Goal: Task Accomplishment & Management: Complete application form

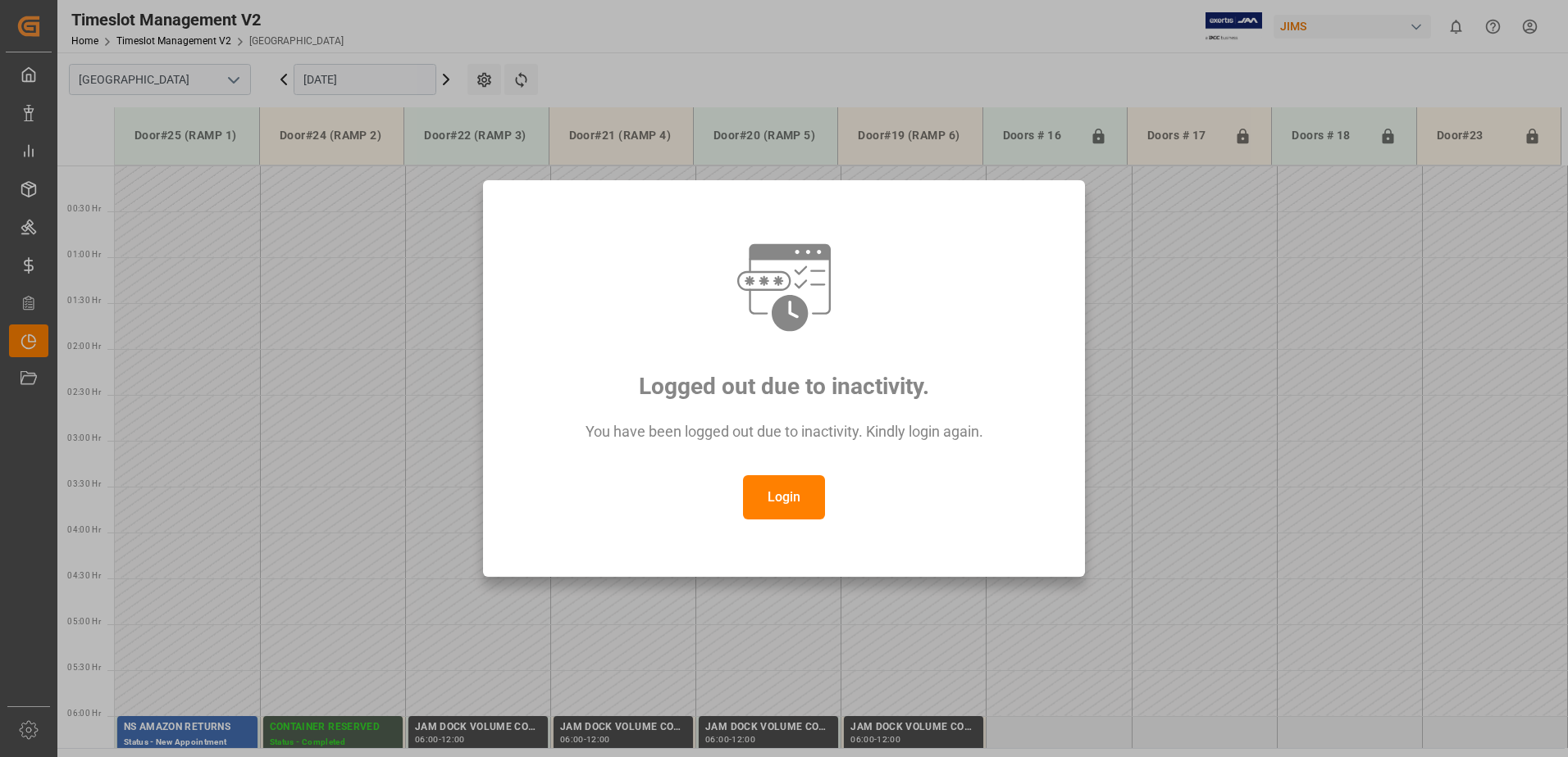
scroll to position [449, 0]
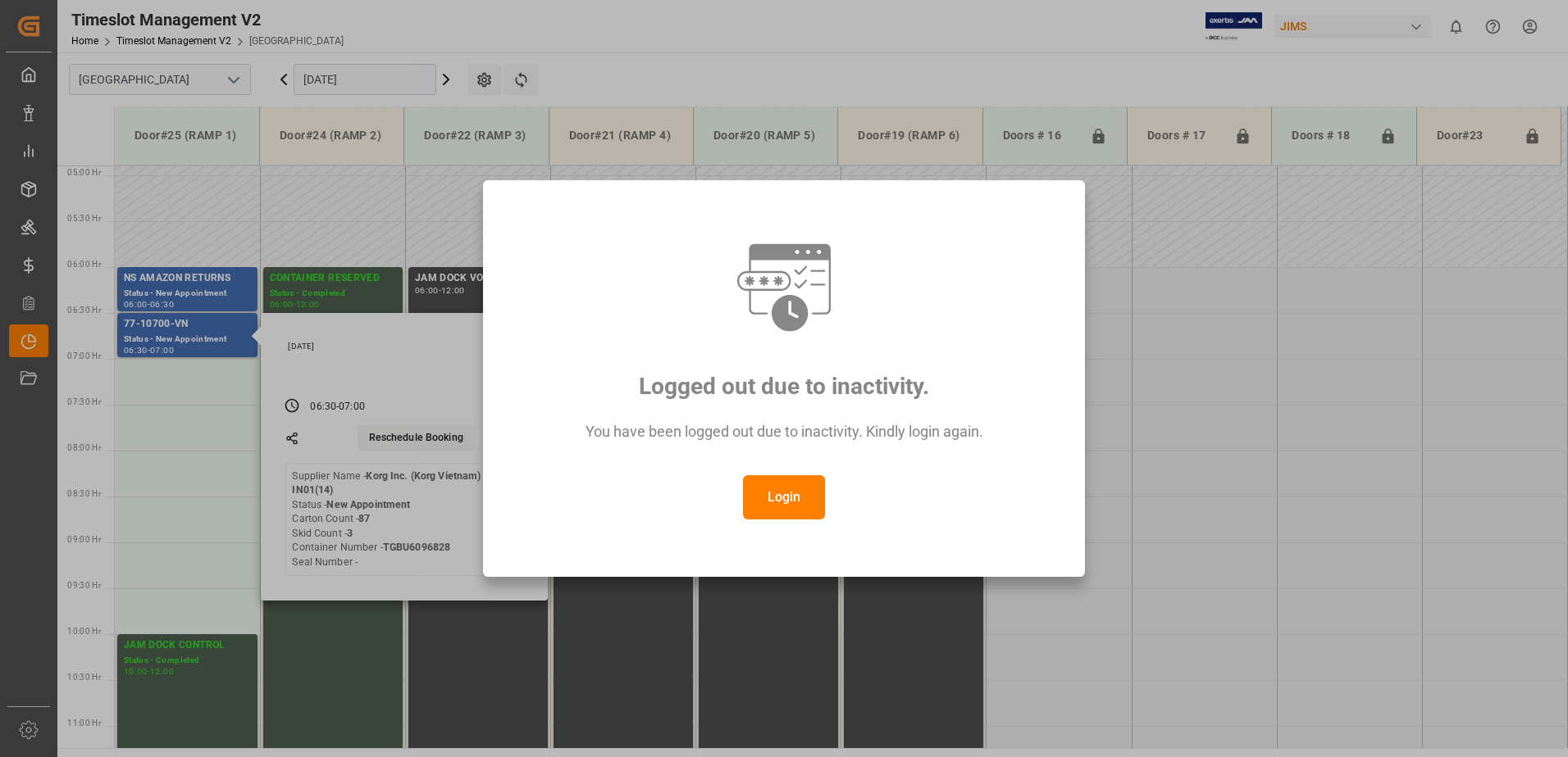
click at [788, 498] on button "Login" at bounding box center [783, 498] width 82 height 45
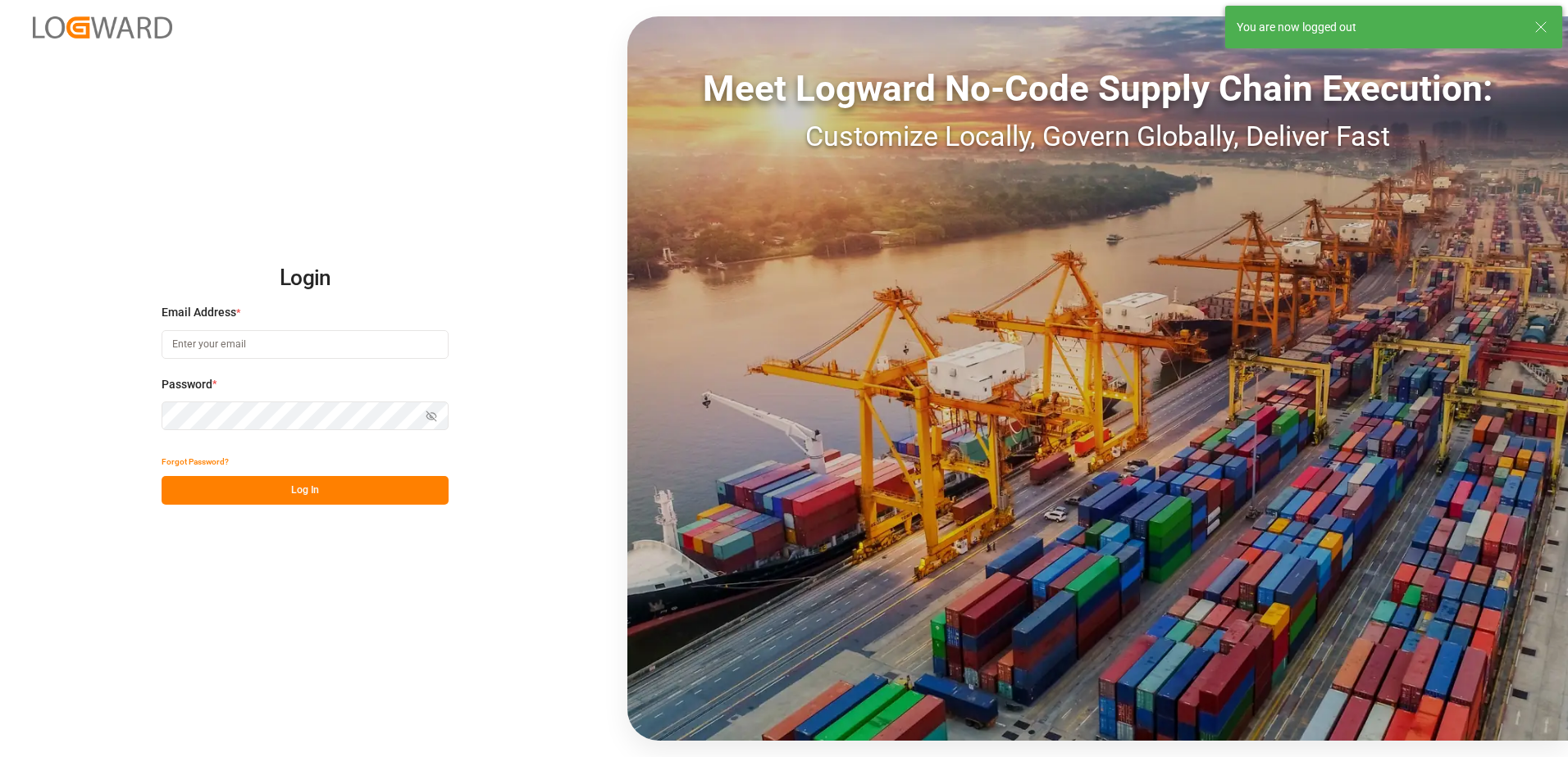
click at [262, 336] on input at bounding box center [305, 344] width 287 height 28
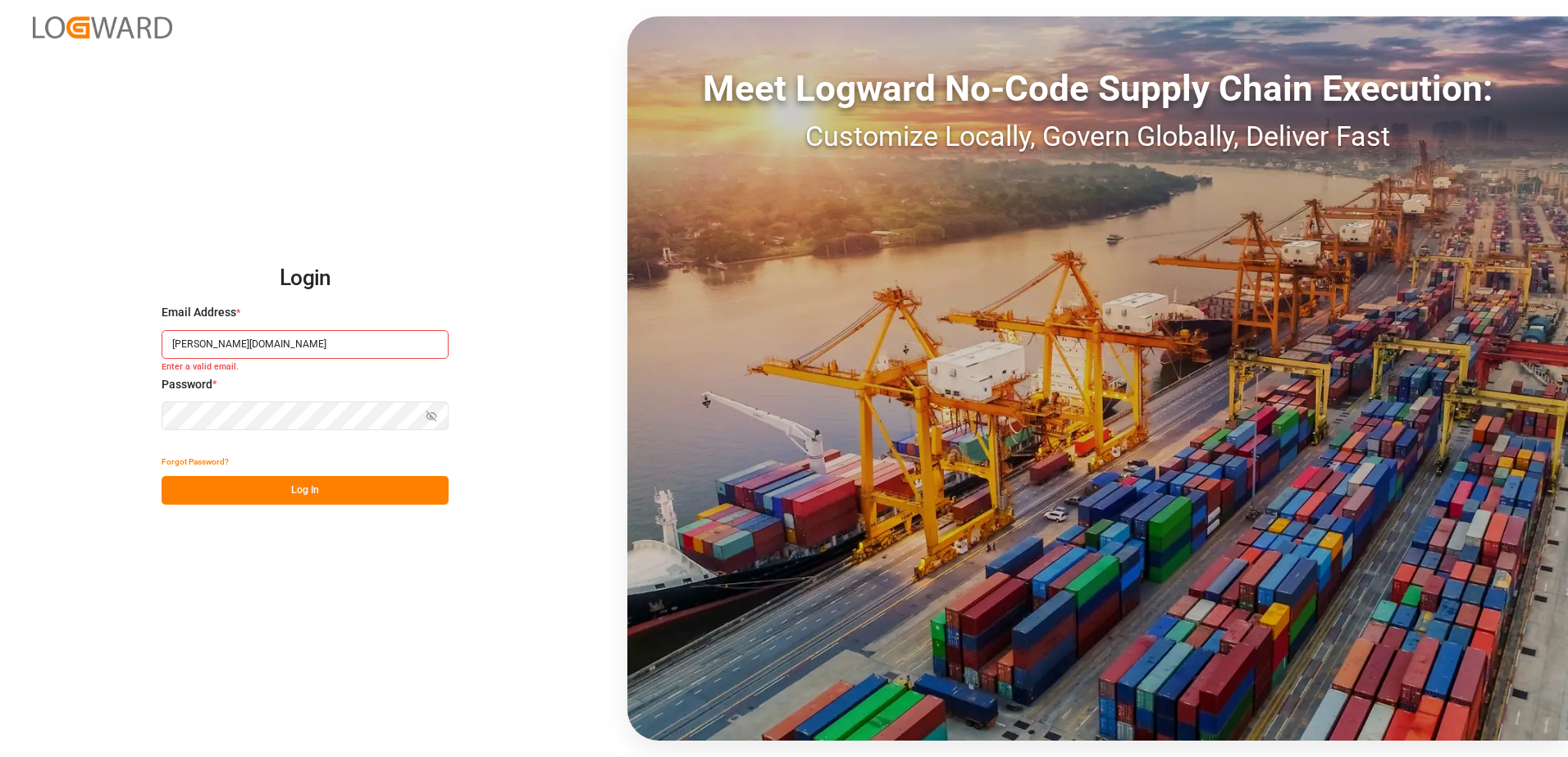
click at [256, 340] on input "[PERSON_NAME][DOMAIN_NAME]" at bounding box center [305, 344] width 287 height 28
type input "[PERSON_NAME][EMAIL_ADDRESS][DOMAIN_NAME]"
click at [431, 417] on icon "button" at bounding box center [431, 416] width 3 height 3
click at [381, 490] on button "Log In" at bounding box center [305, 490] width 287 height 28
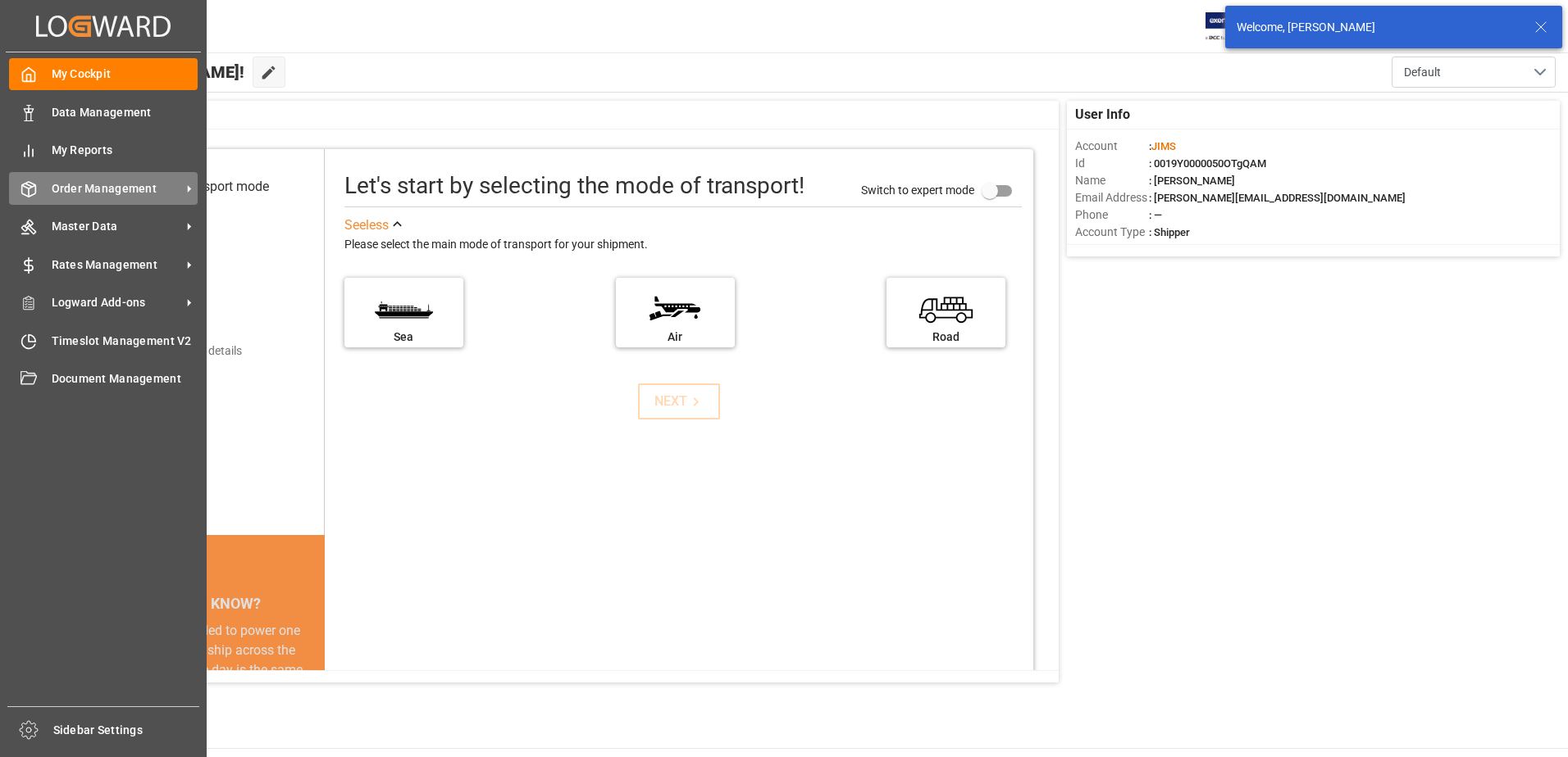
click at [95, 188] on span "Order Management" at bounding box center [116, 189] width 130 height 17
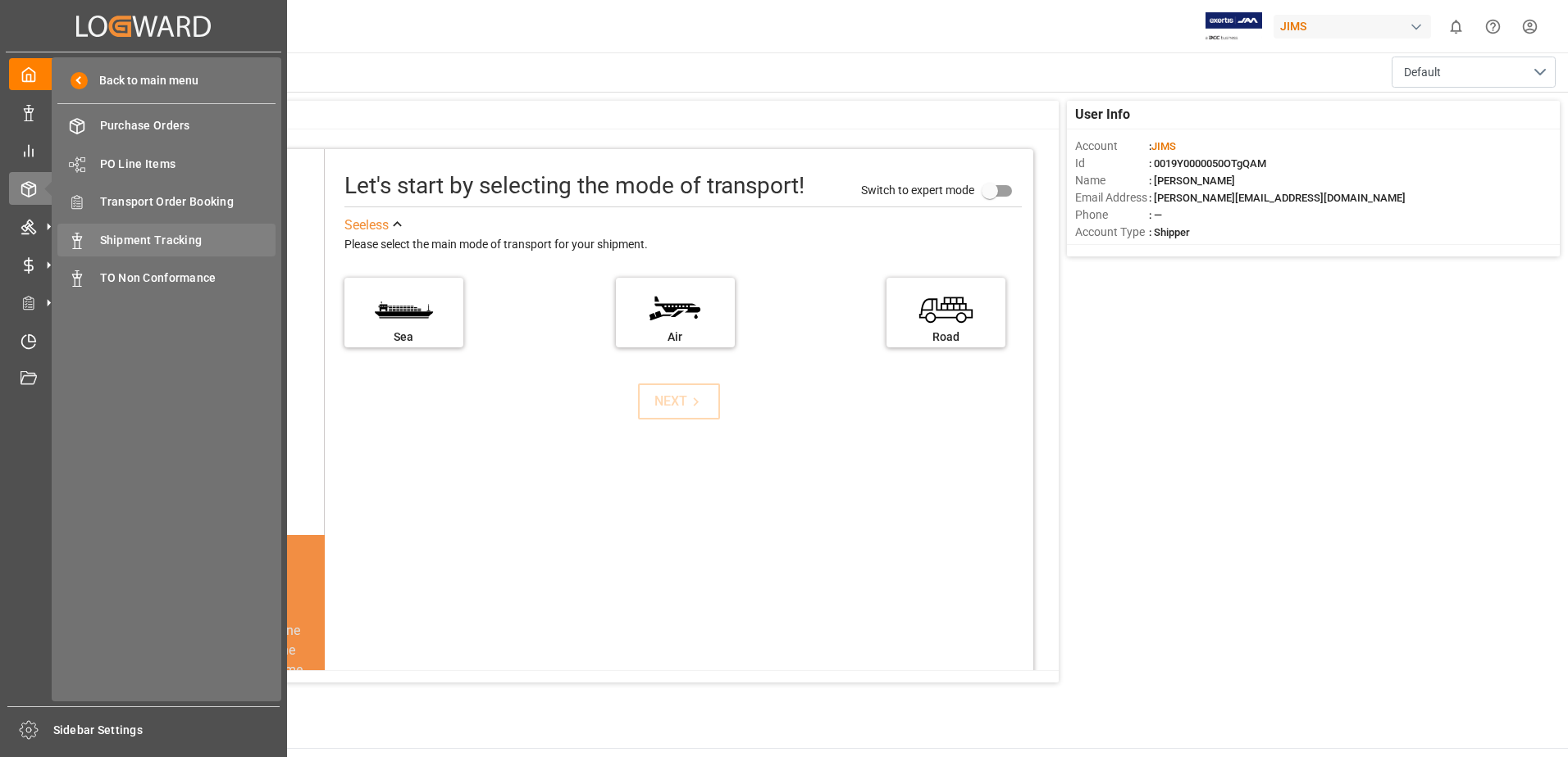
click at [168, 244] on span "Shipment Tracking" at bounding box center [188, 240] width 176 height 17
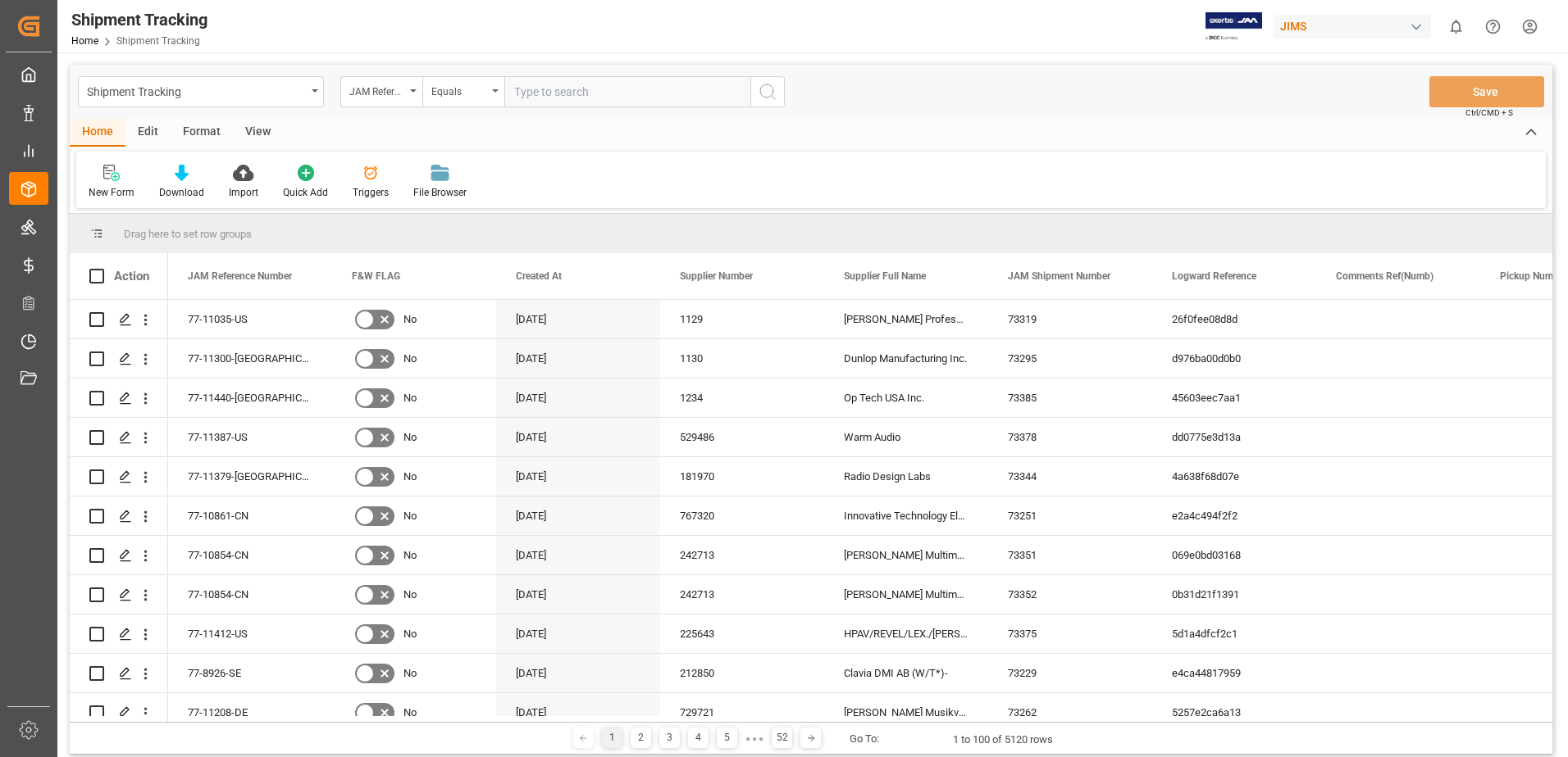
click at [583, 90] on input "text" at bounding box center [627, 92] width 246 height 31
type input "77-9839-cn"
click at [764, 94] on icon "search button" at bounding box center [767, 91] width 20 height 20
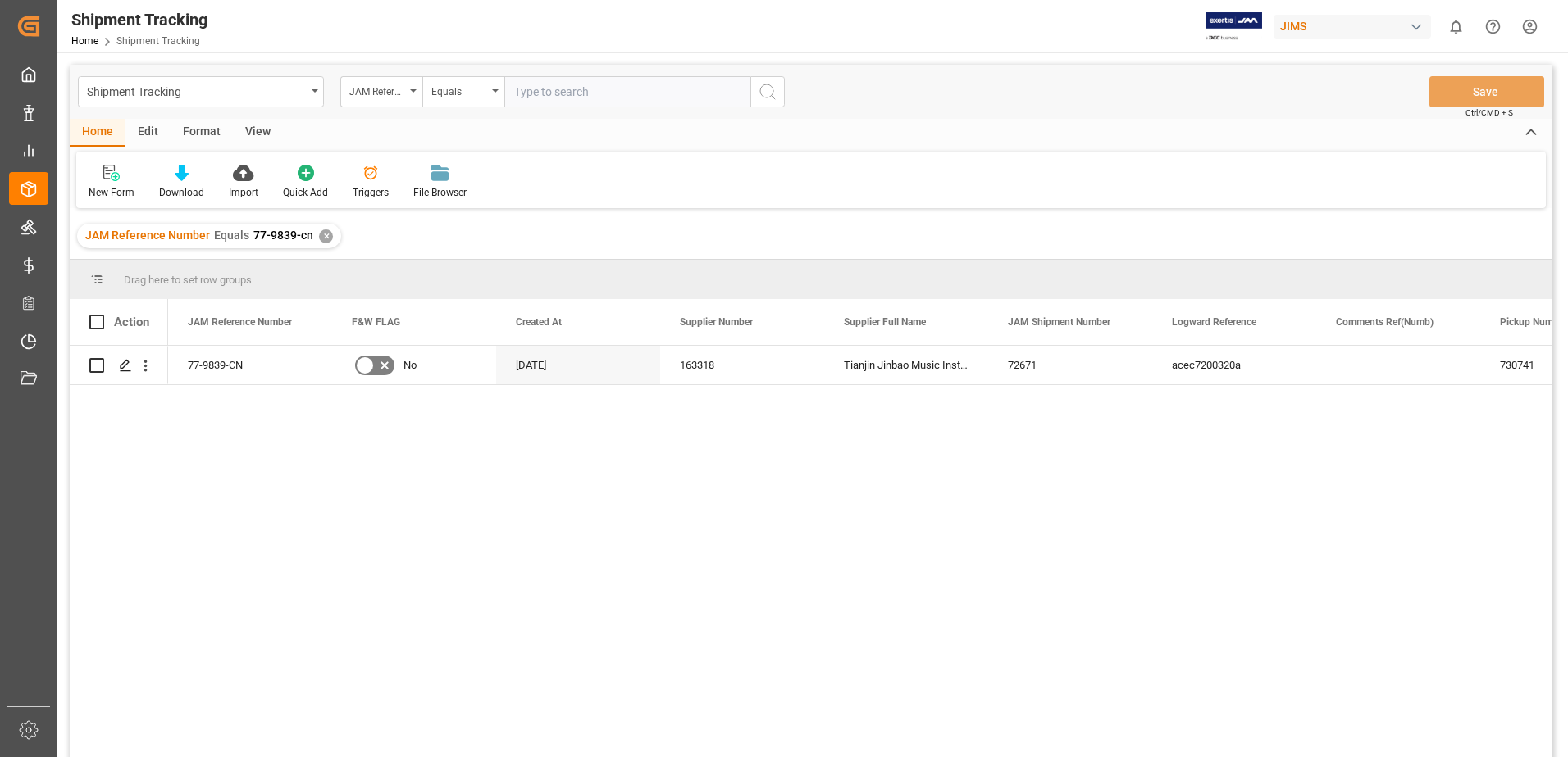
click at [258, 132] on div "View" at bounding box center [258, 132] width 50 height 27
click at [109, 178] on icon at bounding box center [105, 173] width 16 height 16
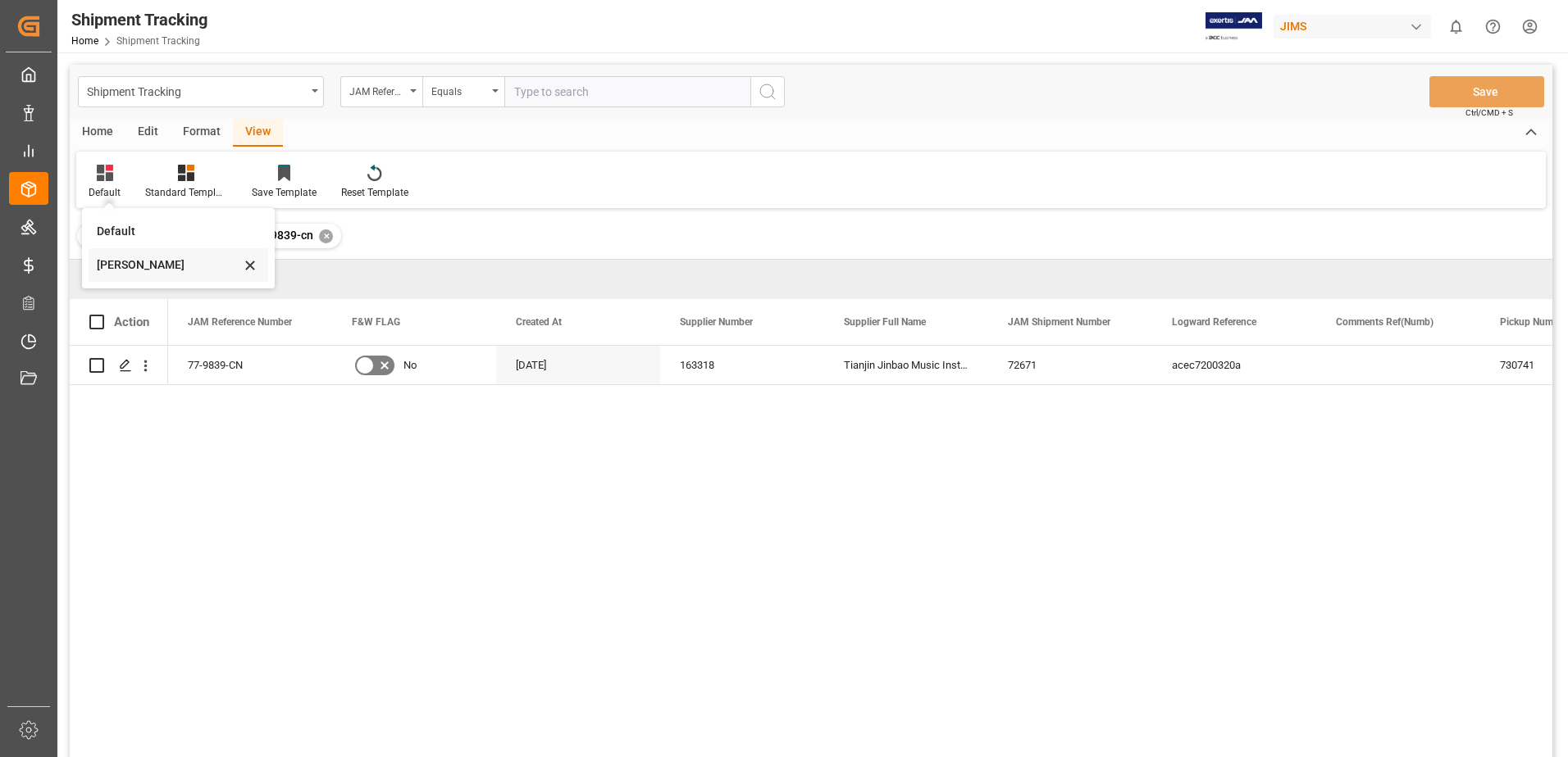
click at [135, 264] on div "[PERSON_NAME]" at bounding box center [168, 265] width 143 height 17
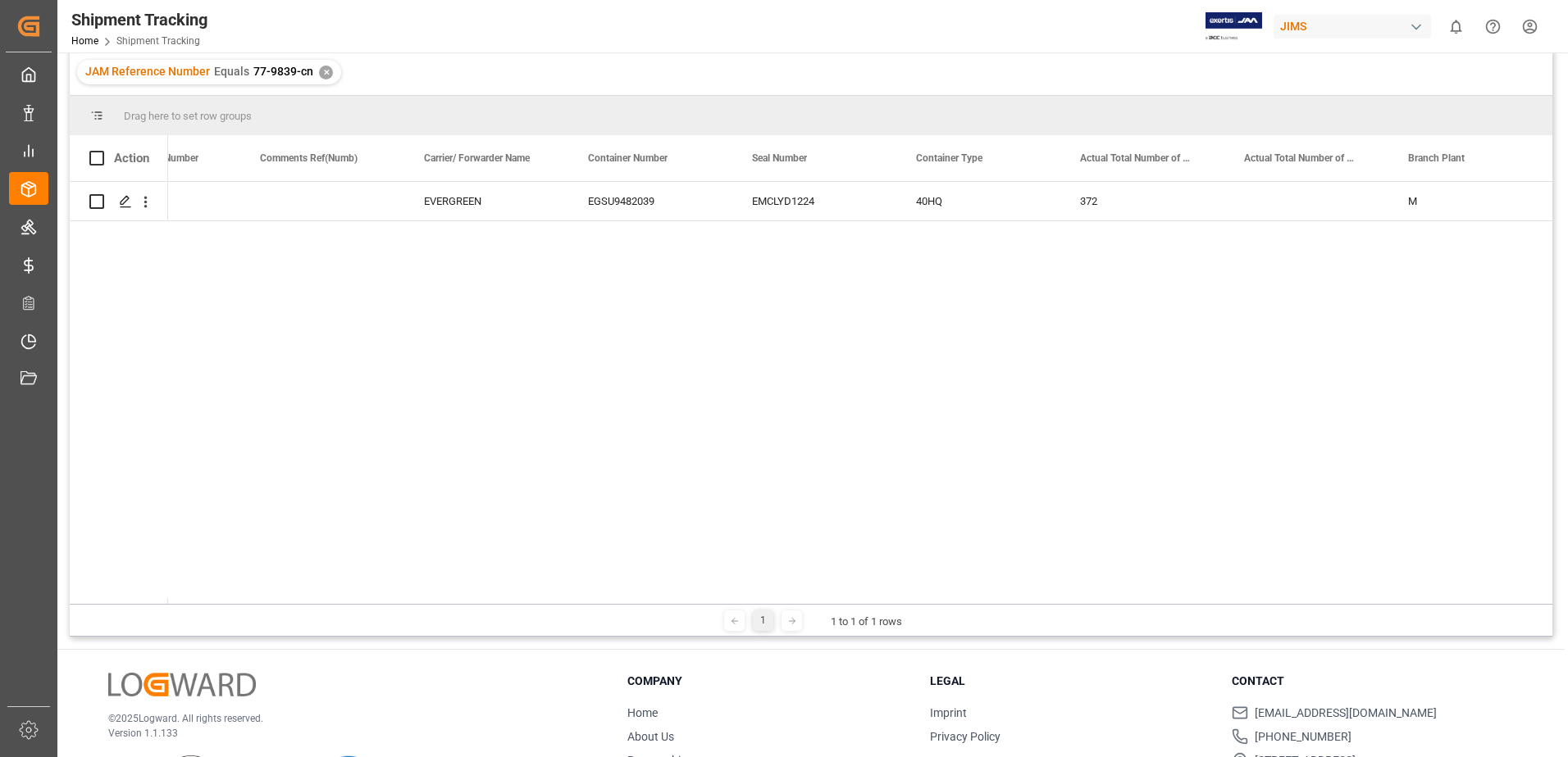
scroll to position [0, 422]
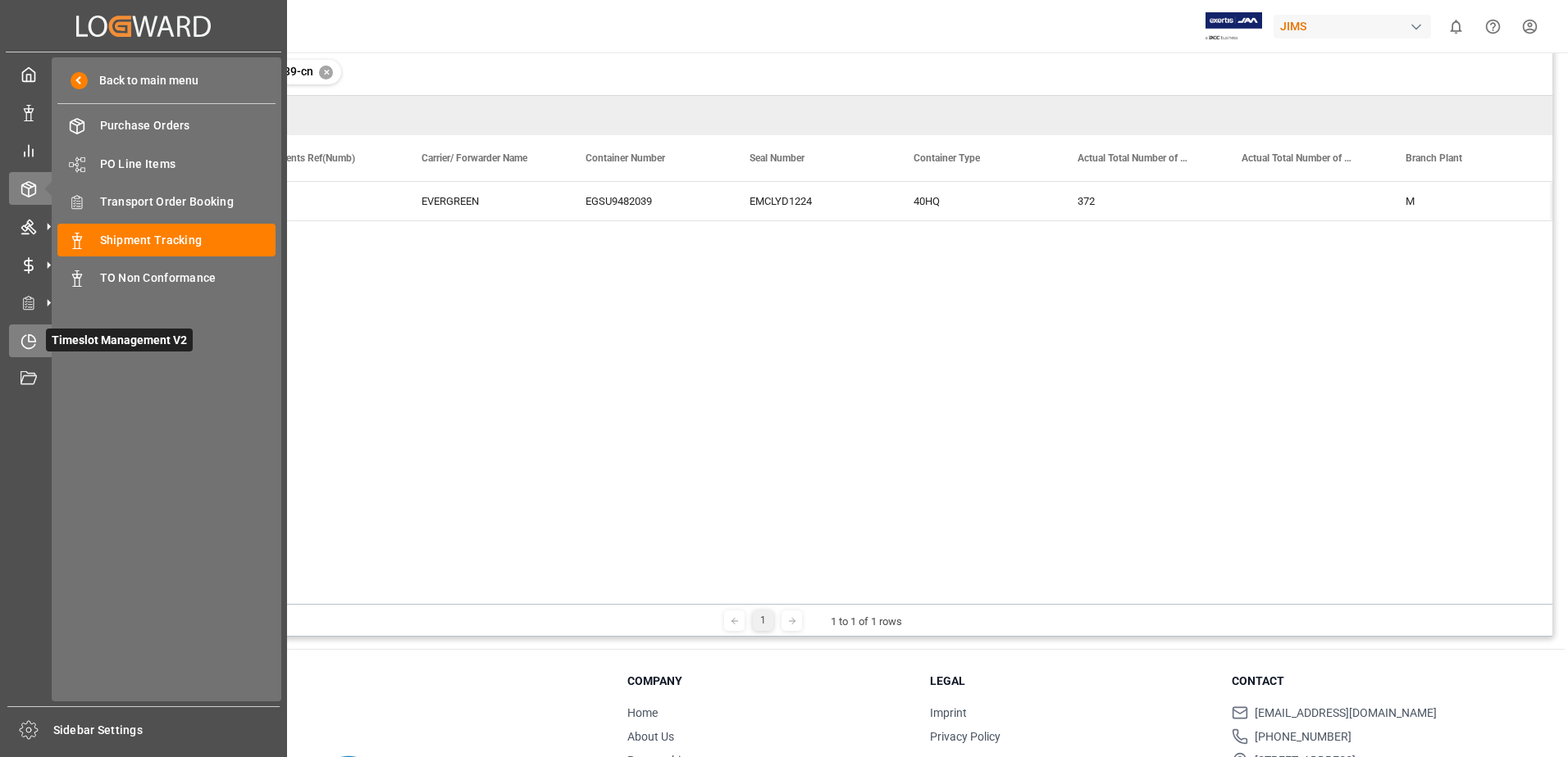
click at [71, 342] on span "Timeslot Management V2" at bounding box center [119, 340] width 147 height 23
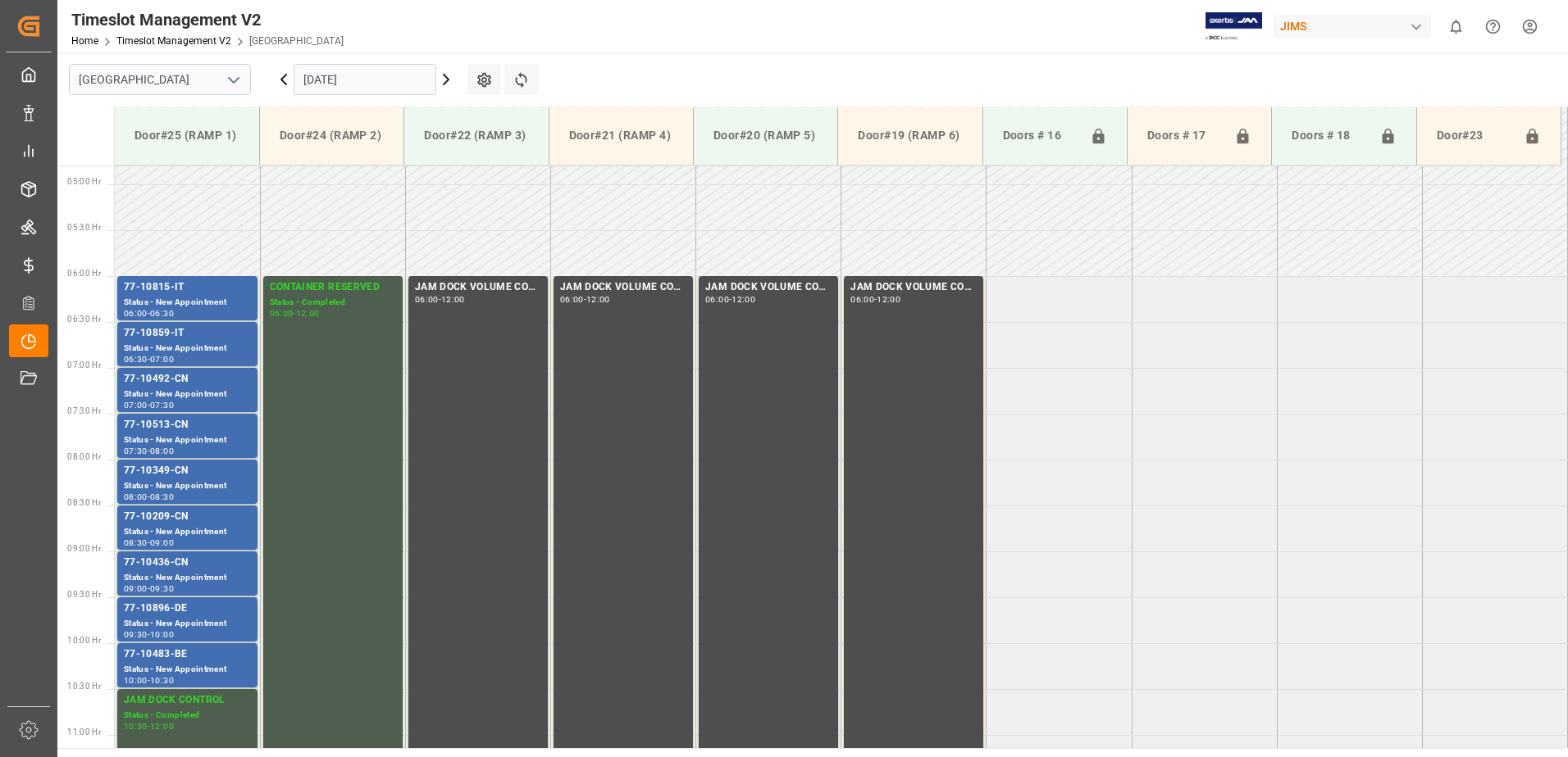
scroll to position [541, 0]
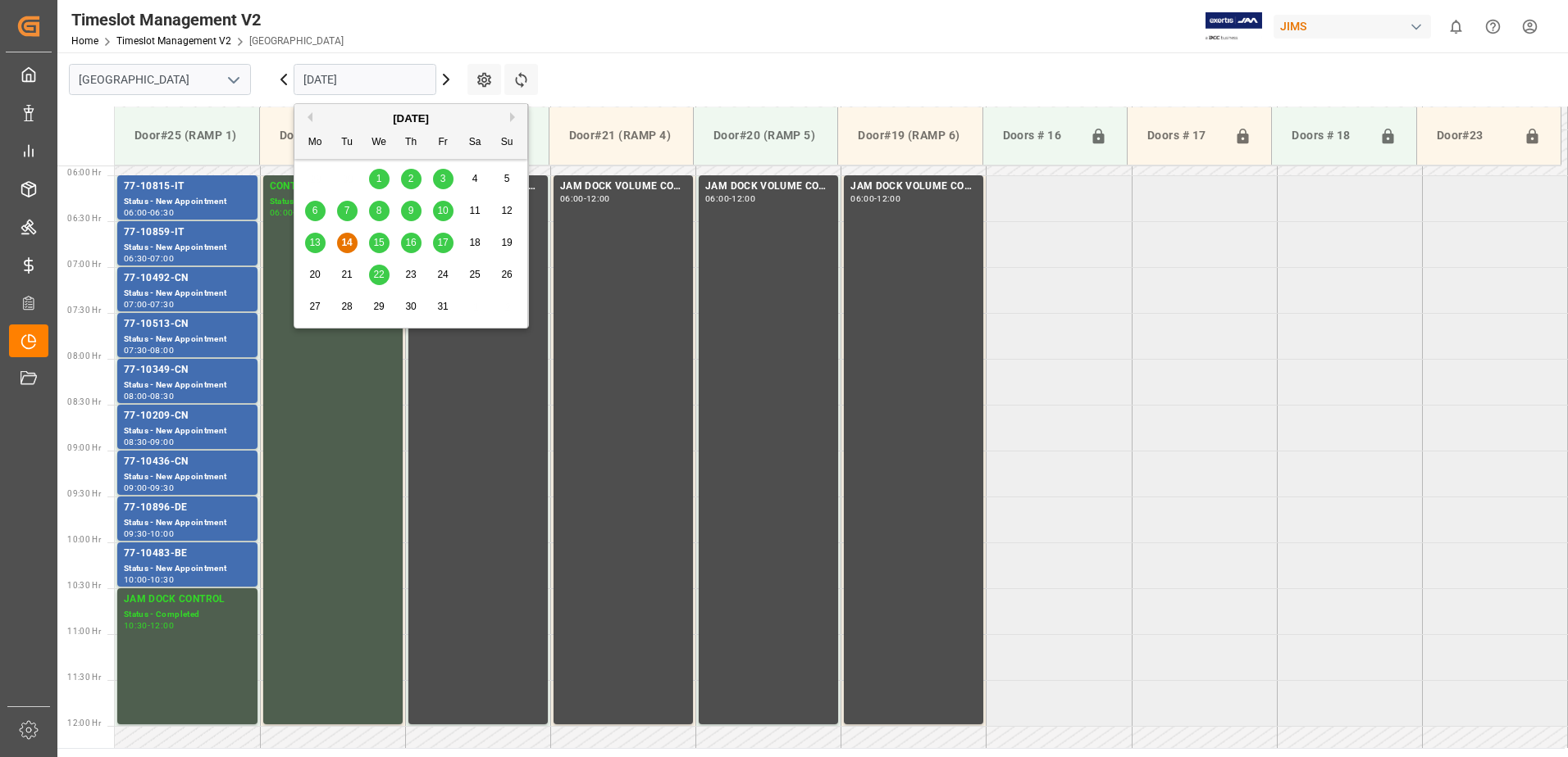
click at [392, 76] on input "[DATE]" at bounding box center [365, 79] width 143 height 31
click at [374, 242] on span "15" at bounding box center [379, 242] width 10 height 11
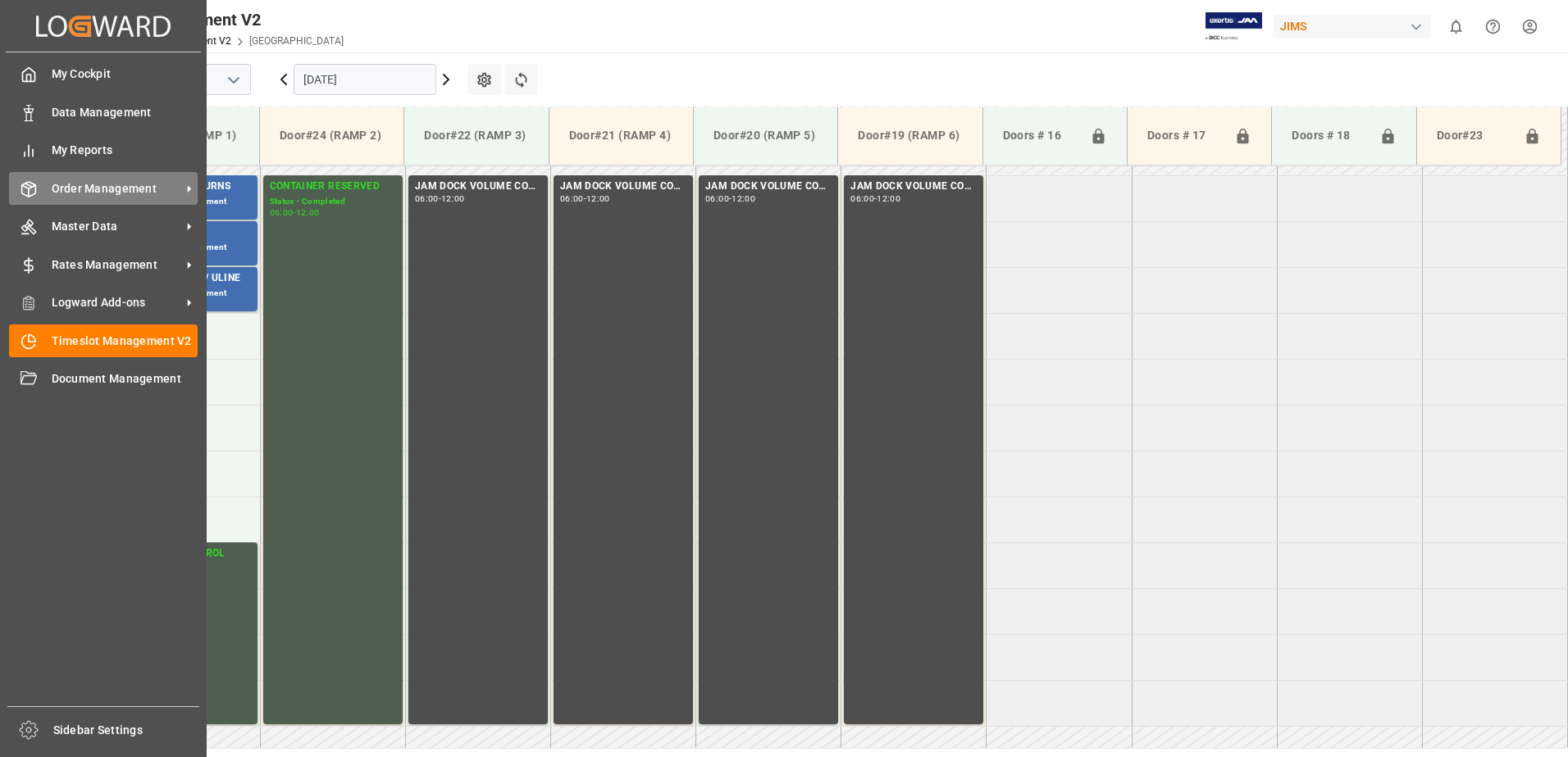
click at [96, 194] on span "Order Management" at bounding box center [116, 189] width 130 height 17
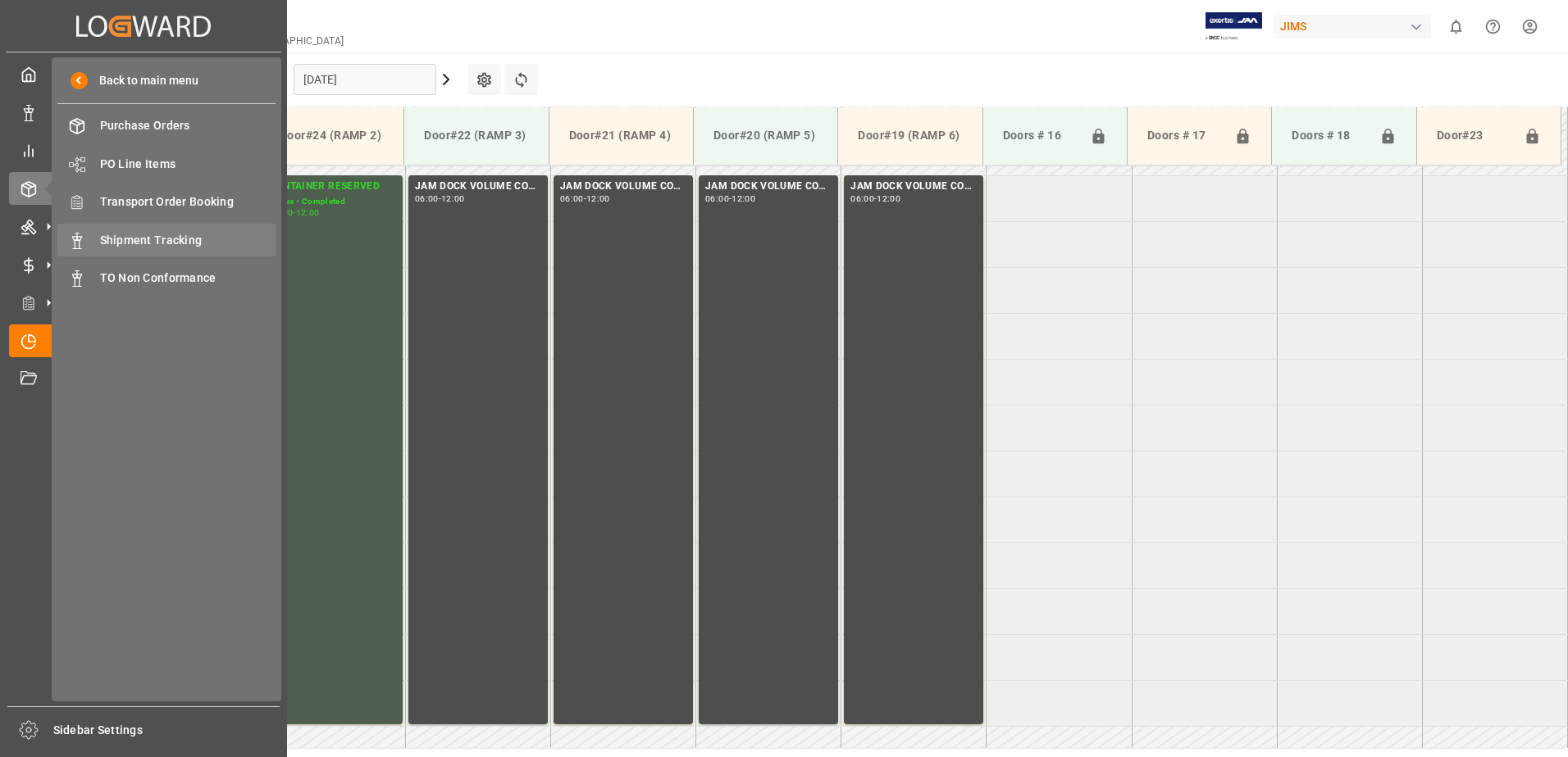
click at [171, 245] on span "Shipment Tracking" at bounding box center [188, 240] width 176 height 17
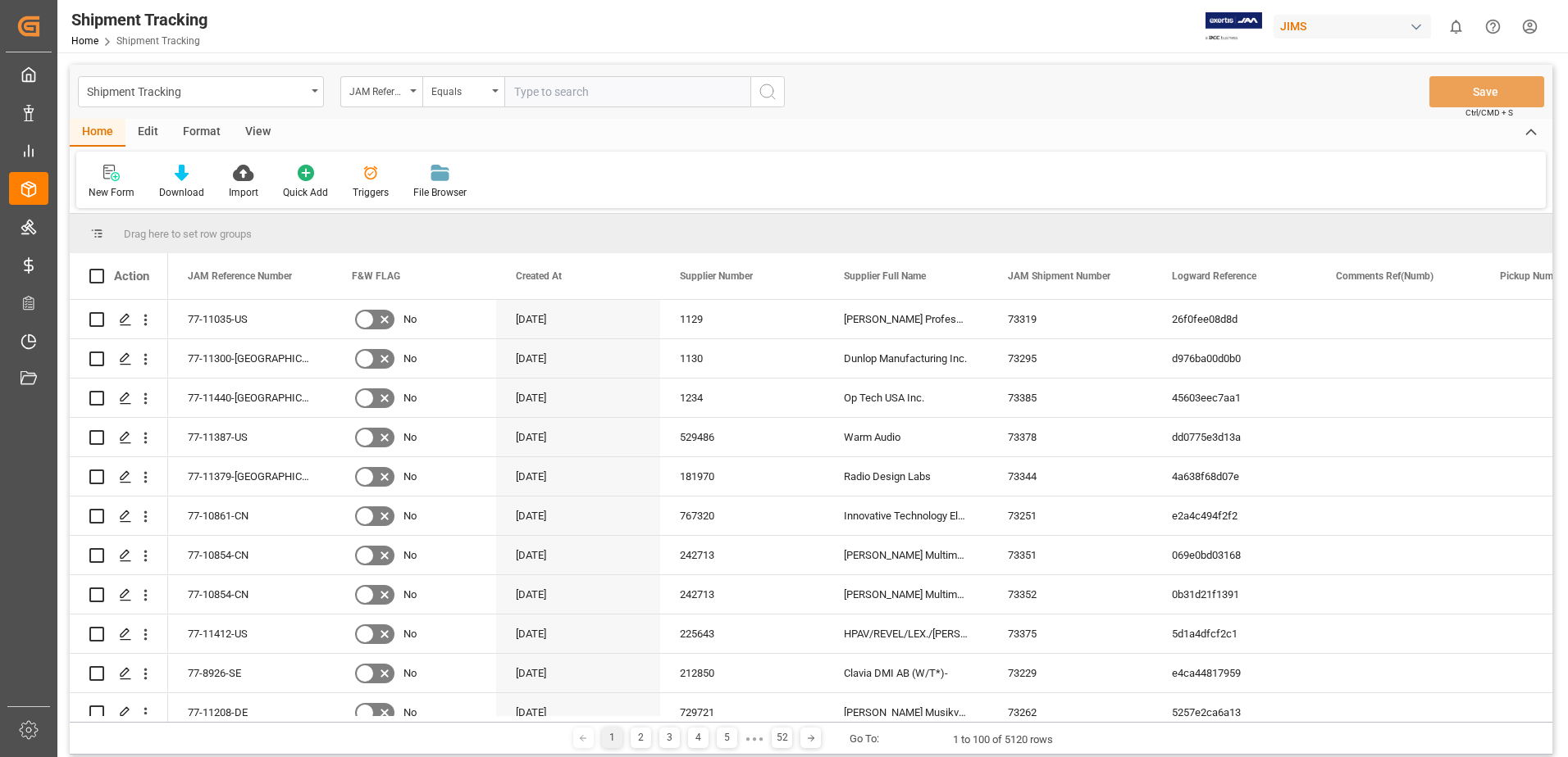
click at [570, 94] on input "text" at bounding box center [627, 92] width 246 height 31
type input "77-9839-cn"
click at [767, 95] on icon "search button" at bounding box center [767, 91] width 20 height 20
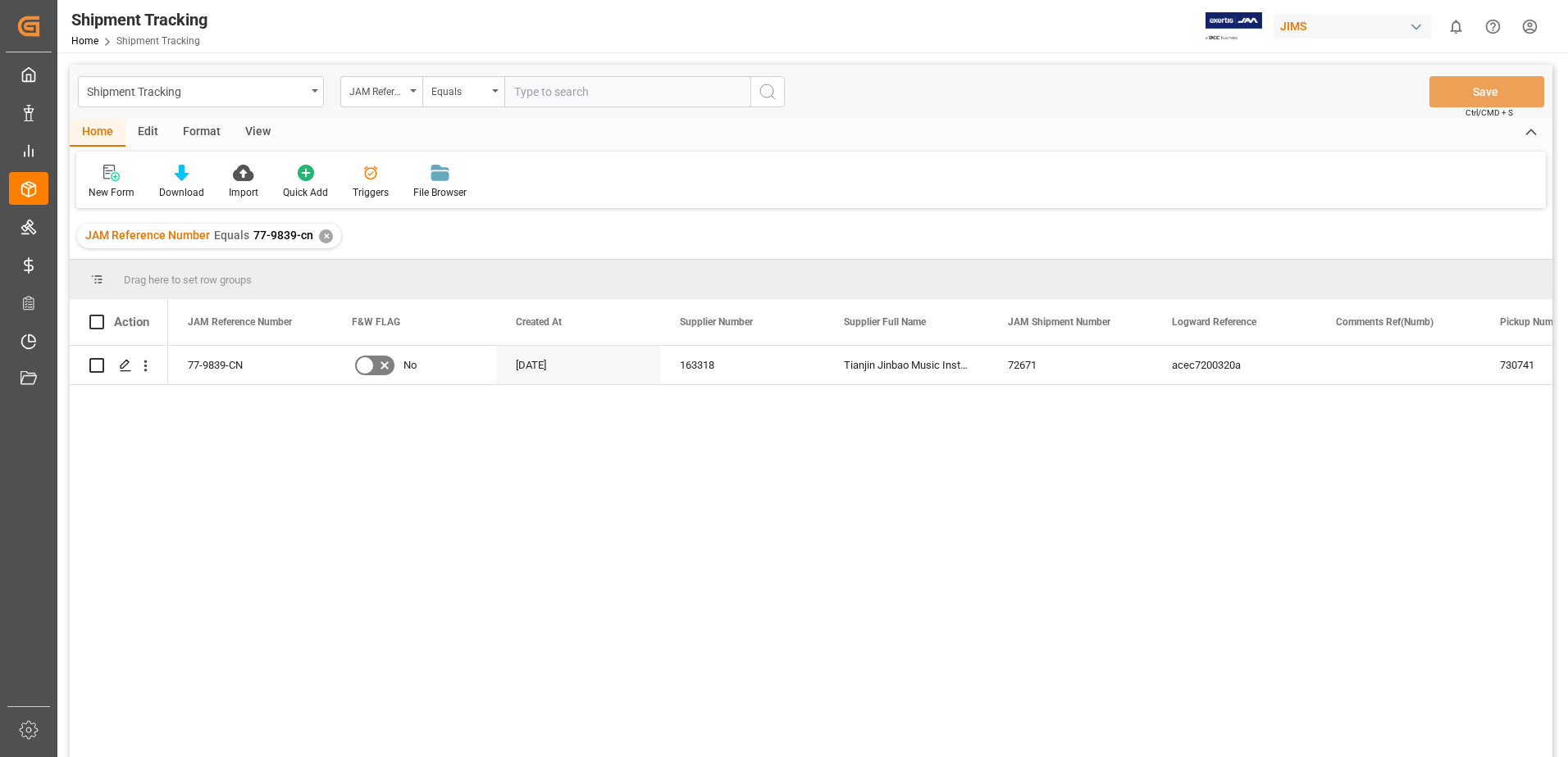
click at [256, 134] on div "View" at bounding box center [258, 132] width 50 height 27
click at [98, 184] on div "Default" at bounding box center [105, 182] width 57 height 36
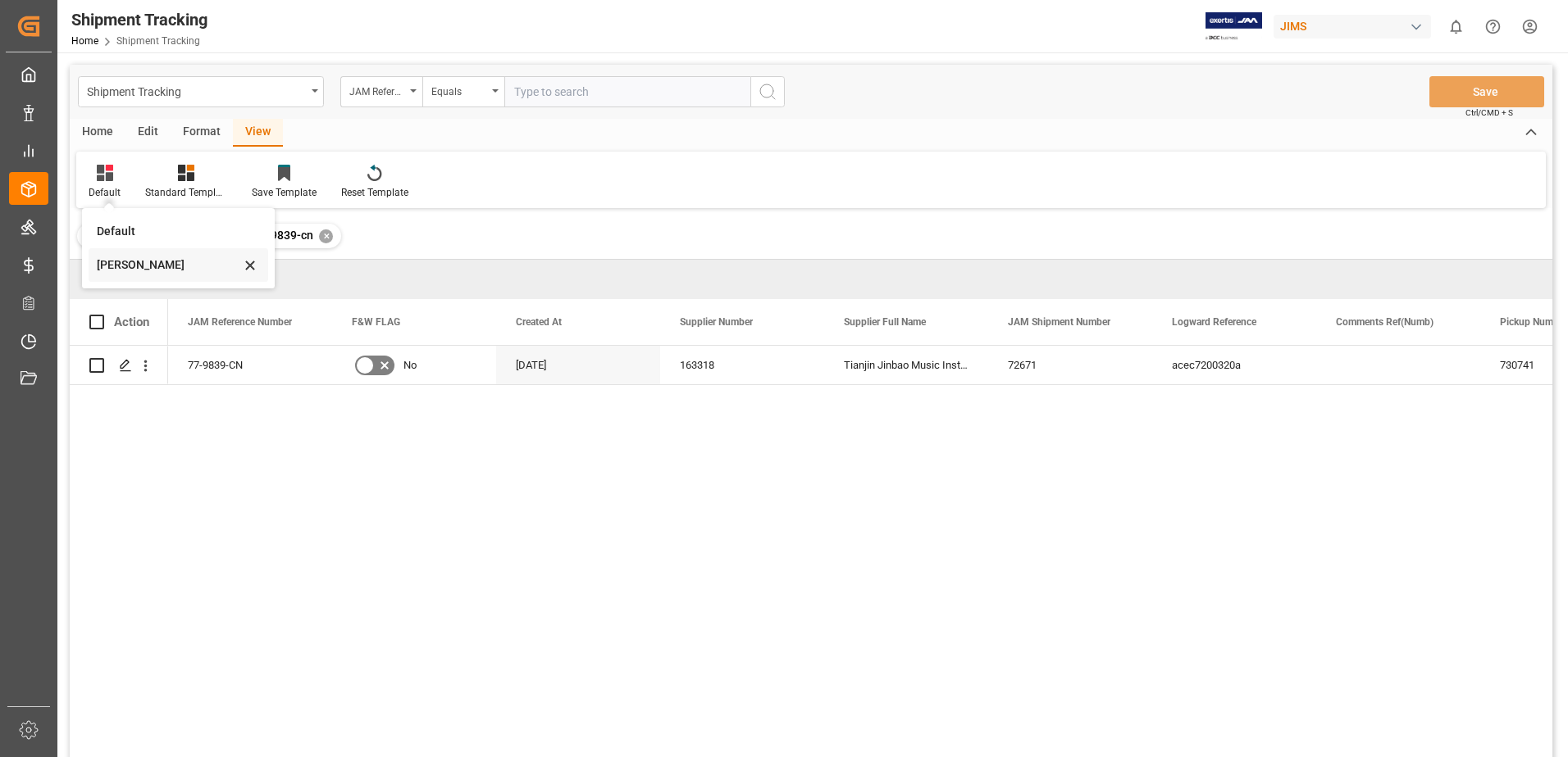
click at [137, 260] on div "[PERSON_NAME]" at bounding box center [168, 265] width 143 height 17
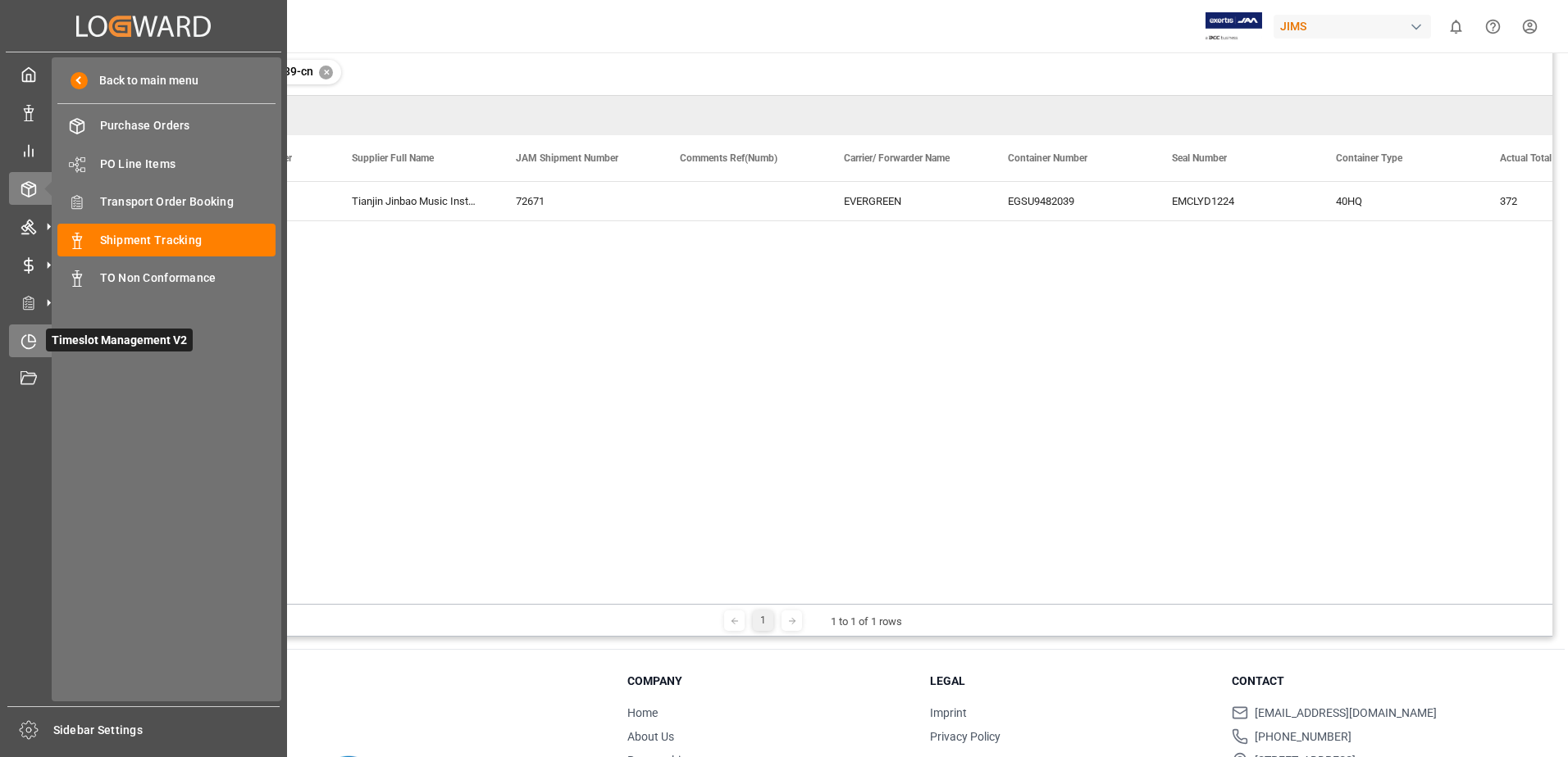
click at [28, 347] on icon at bounding box center [28, 342] width 16 height 16
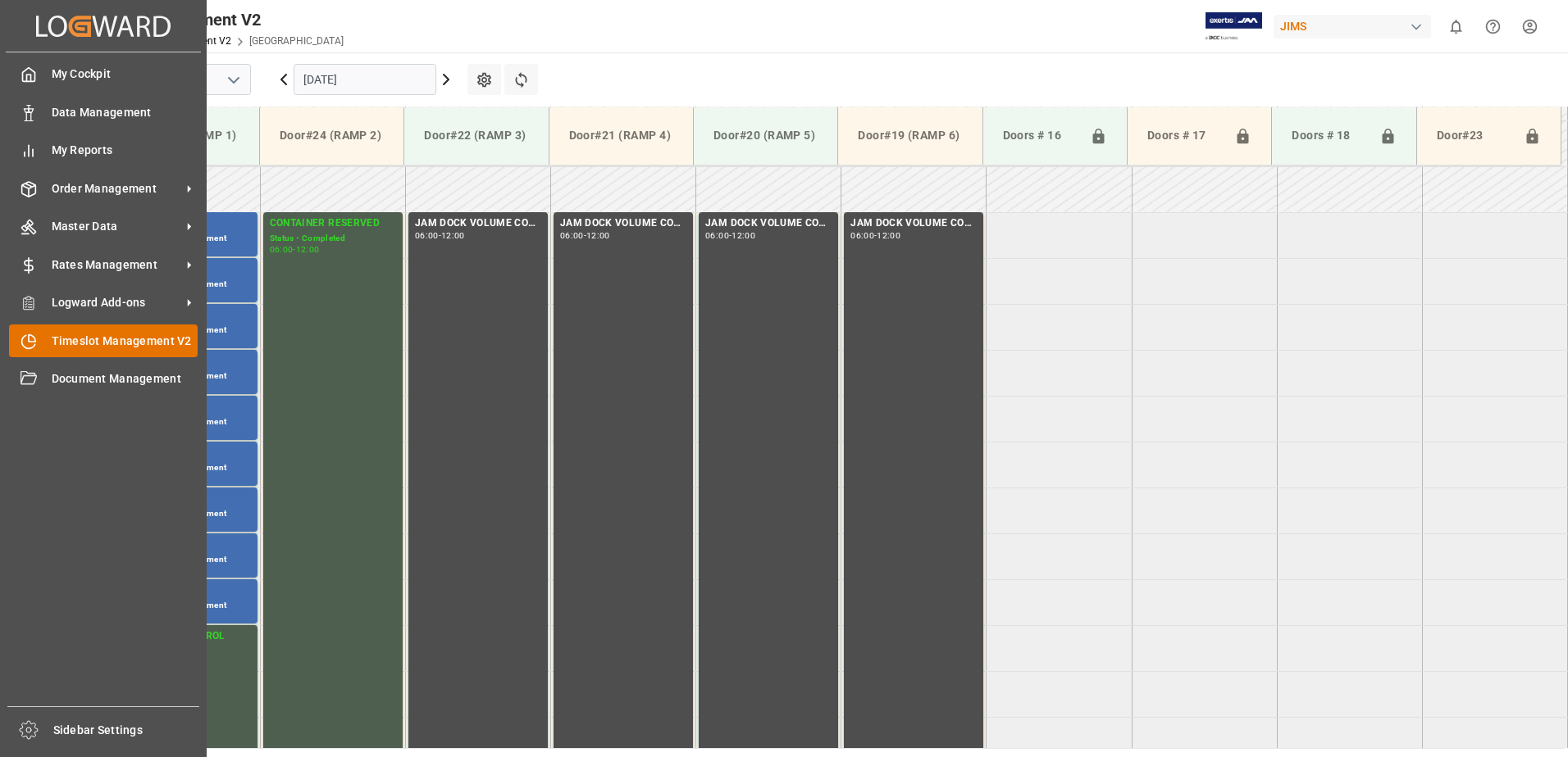
scroll to position [541, 0]
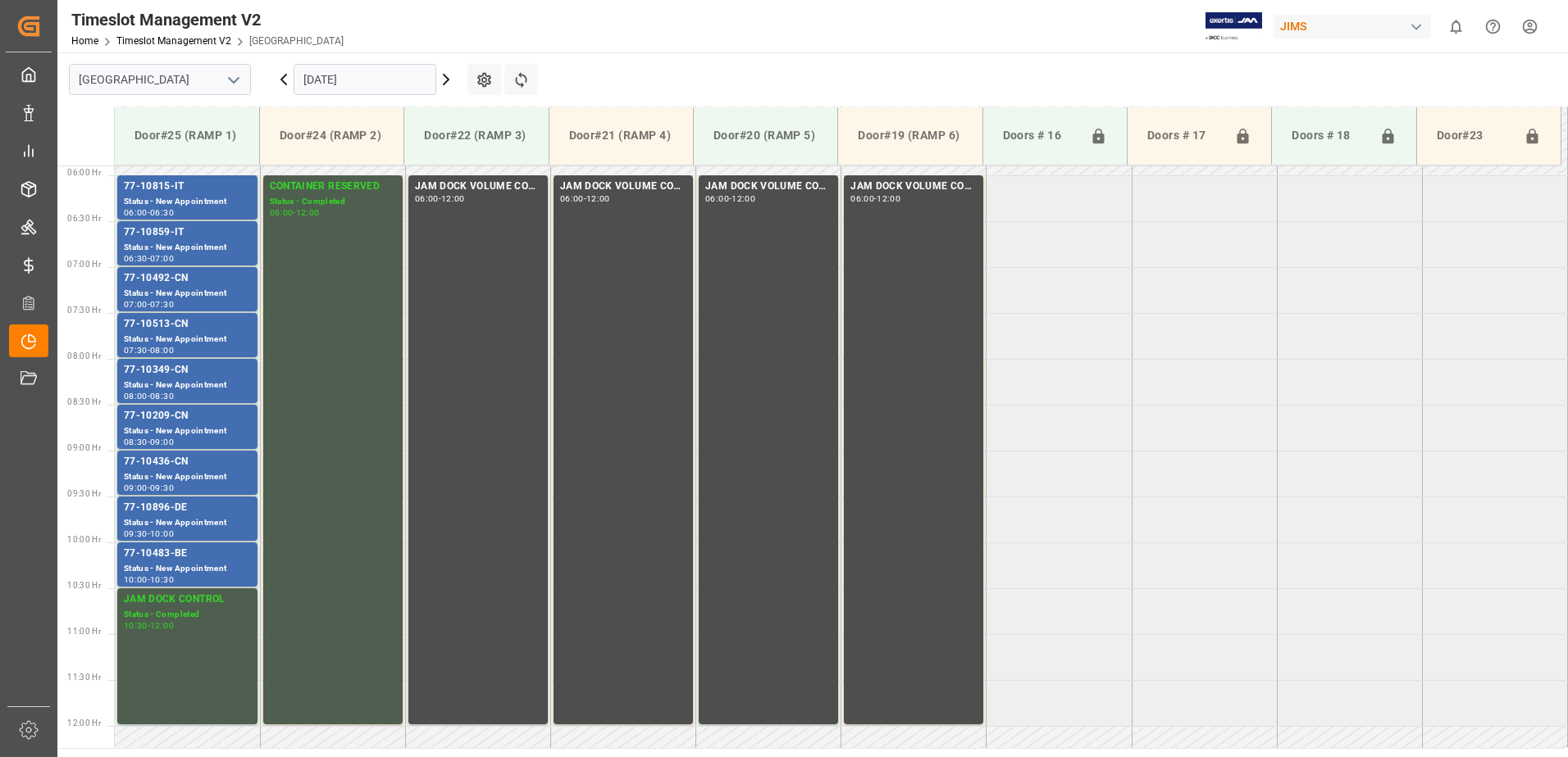
click at [369, 80] on input "[DATE]" at bounding box center [365, 79] width 143 height 31
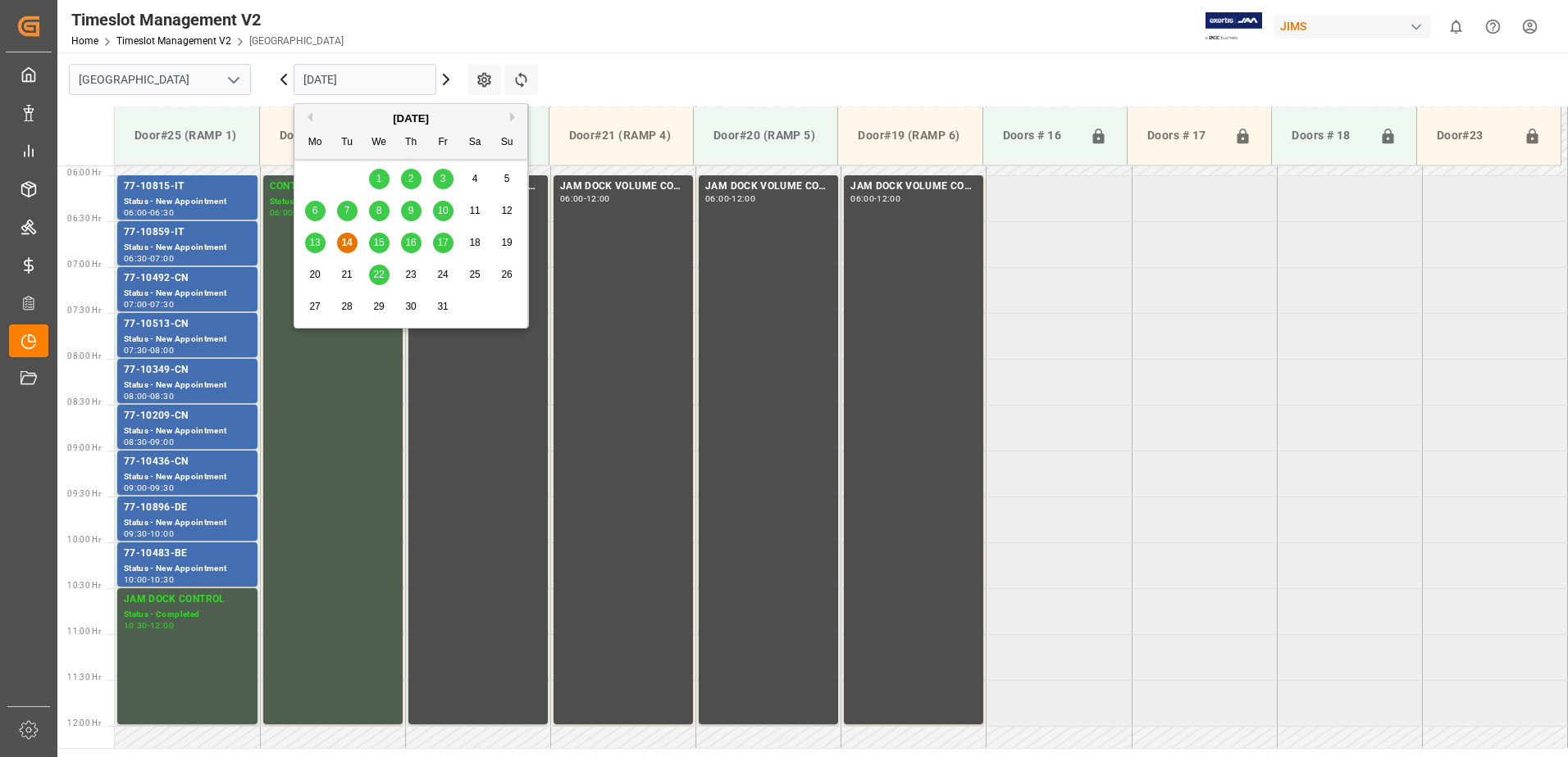
click at [376, 245] on span "15" at bounding box center [379, 242] width 10 height 11
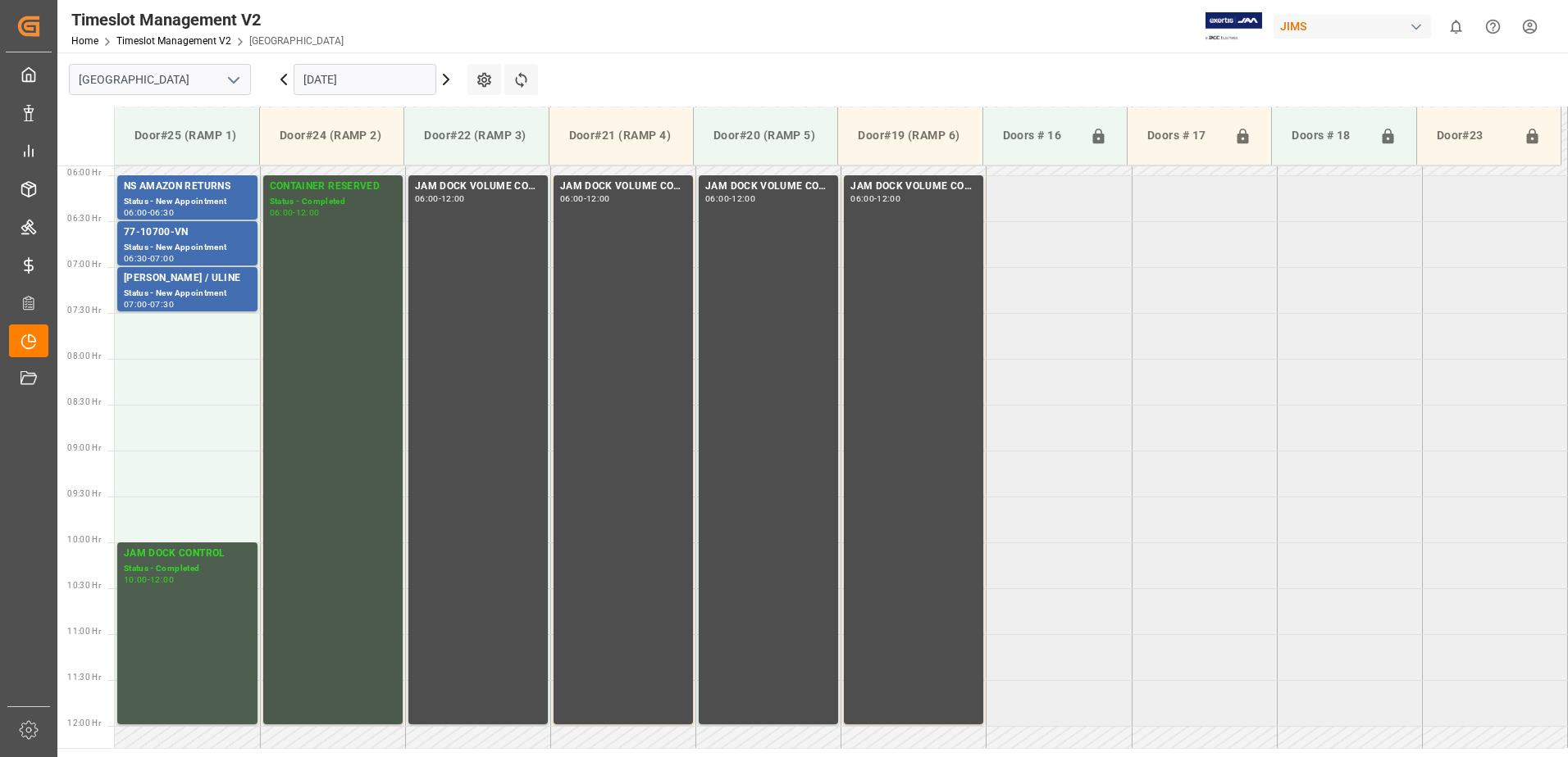
click at [332, 254] on div "CONTAINER RESERVED Status - Completed 06:00 - 12:00" at bounding box center [332, 450] width 126 height 542
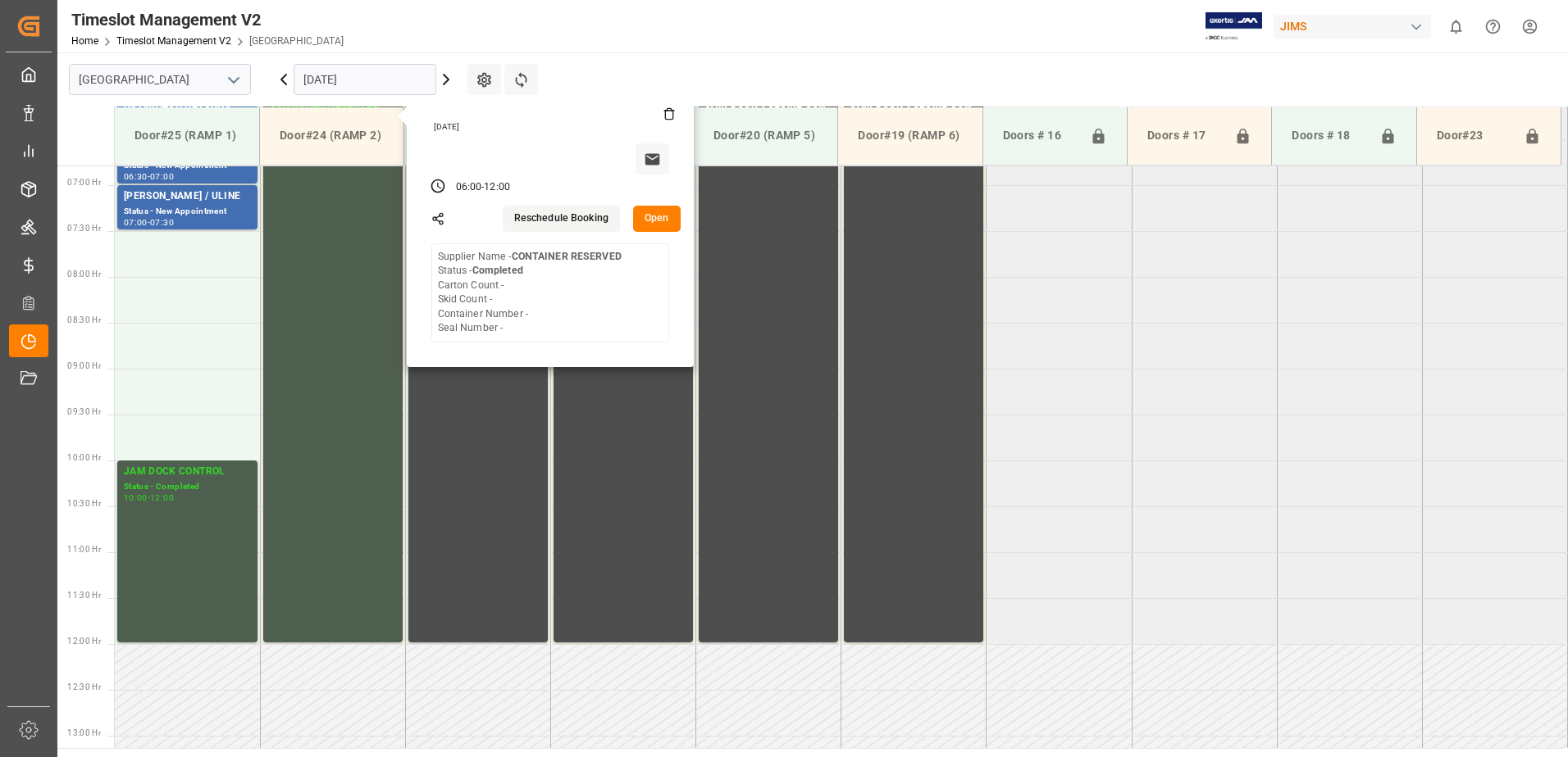
scroll to position [459, 0]
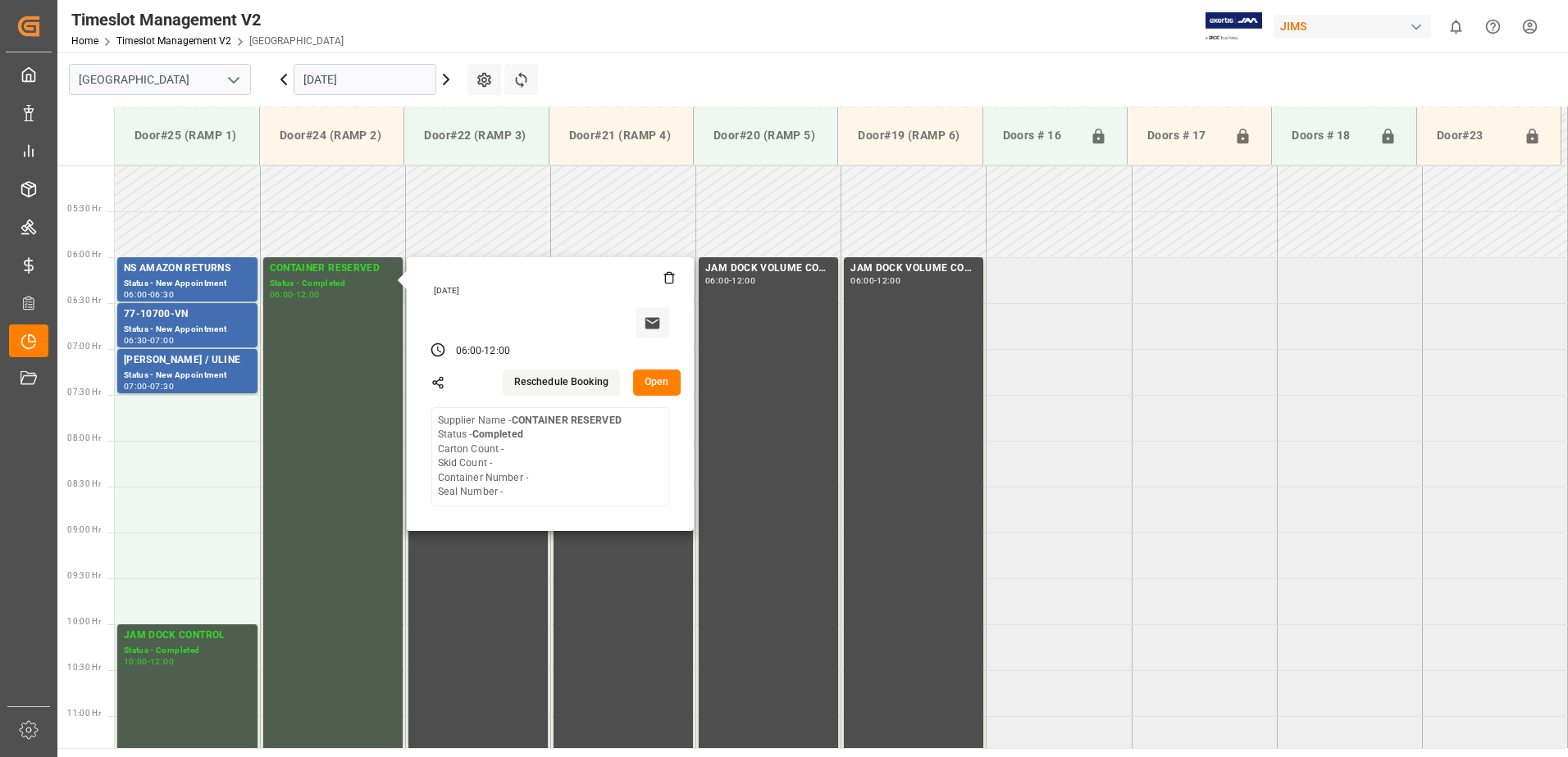
click at [540, 385] on button "Reschedule Booking" at bounding box center [561, 383] width 118 height 27
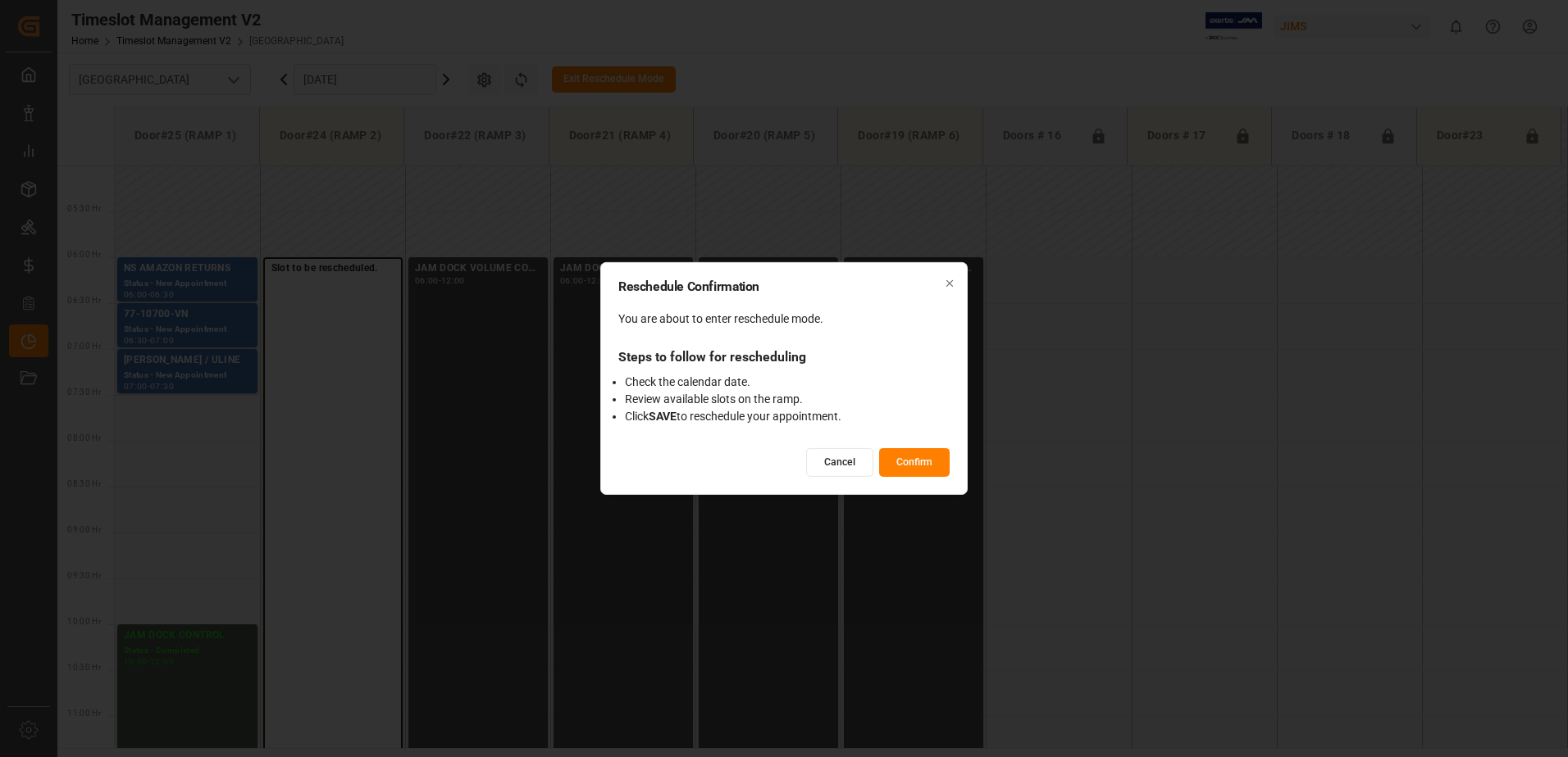
click at [906, 463] on button "Confirm" at bounding box center [915, 462] width 70 height 28
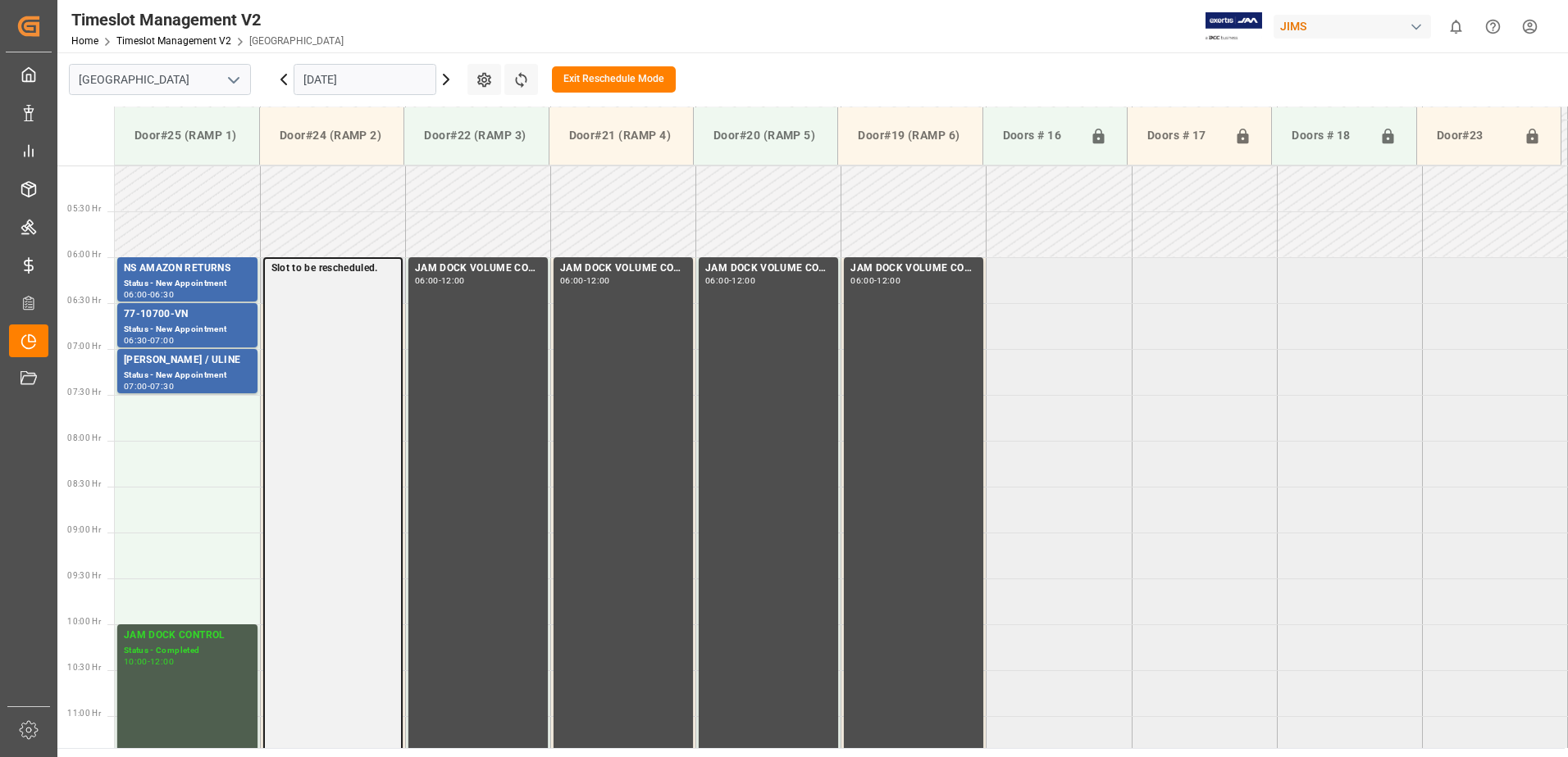
click at [319, 348] on div "Slot to be rescheduled." at bounding box center [333, 532] width 139 height 549
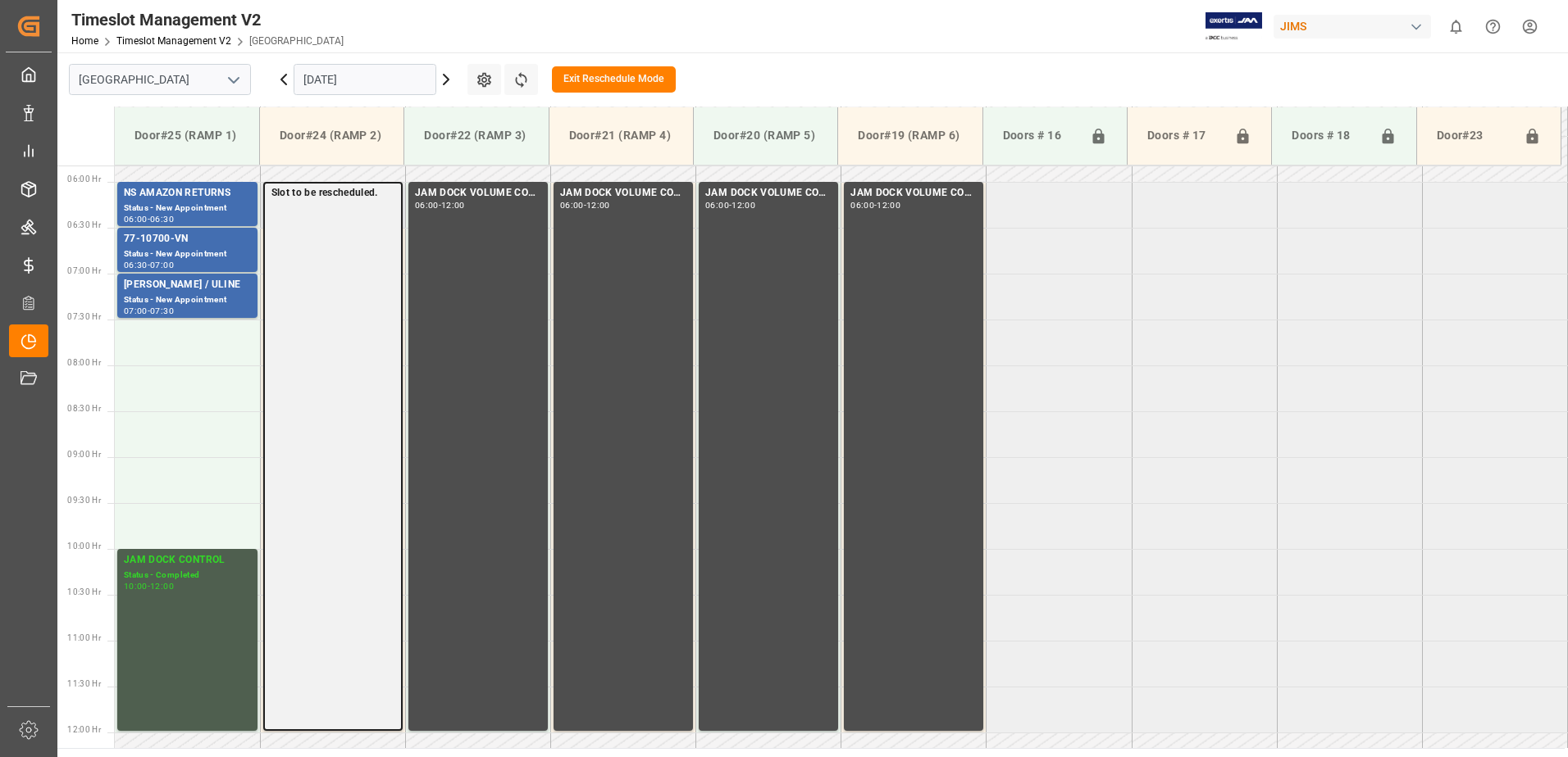
scroll to position [705, 0]
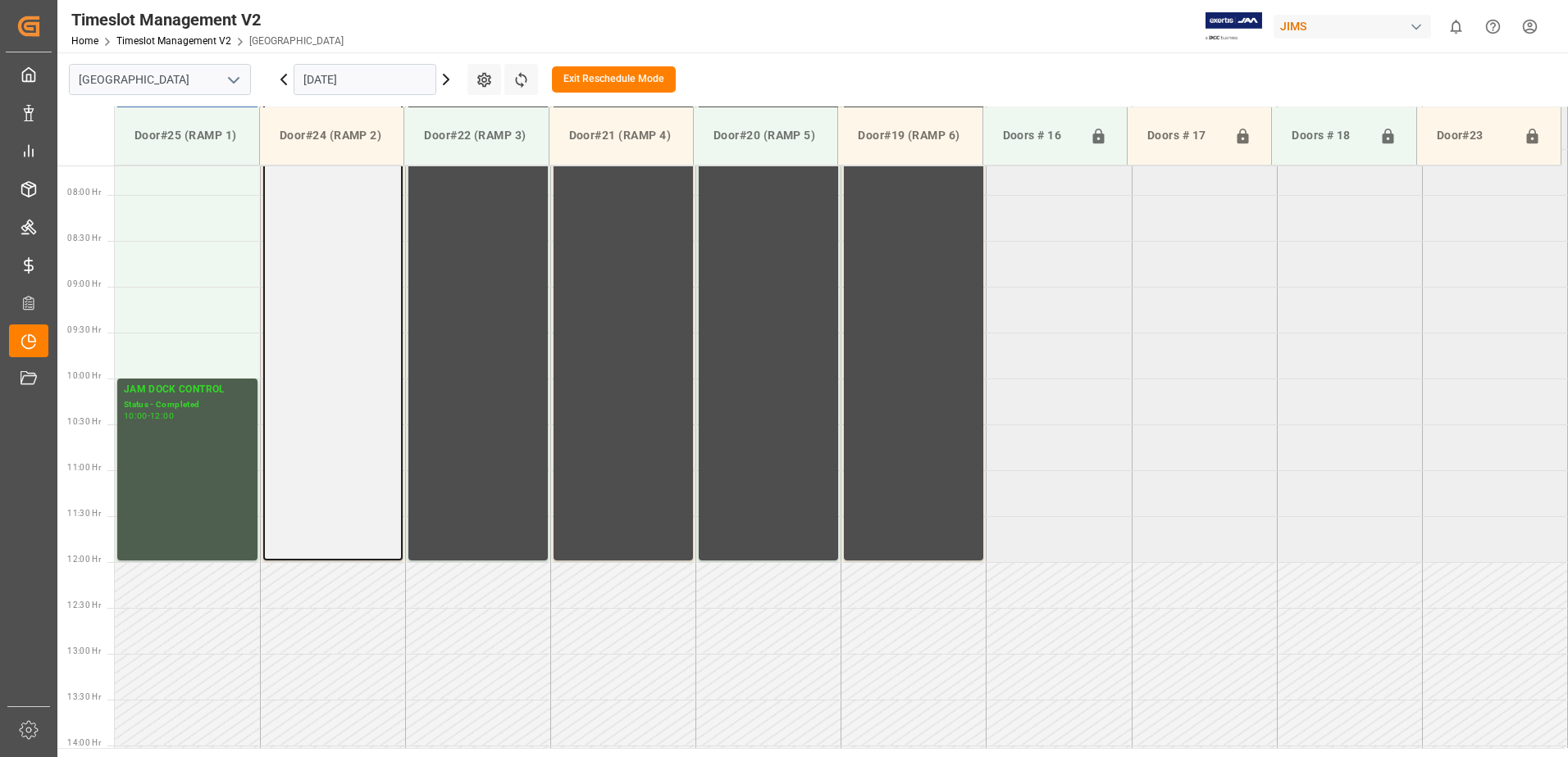
click at [329, 287] on div "Slot to be rescheduled." at bounding box center [333, 286] width 139 height 549
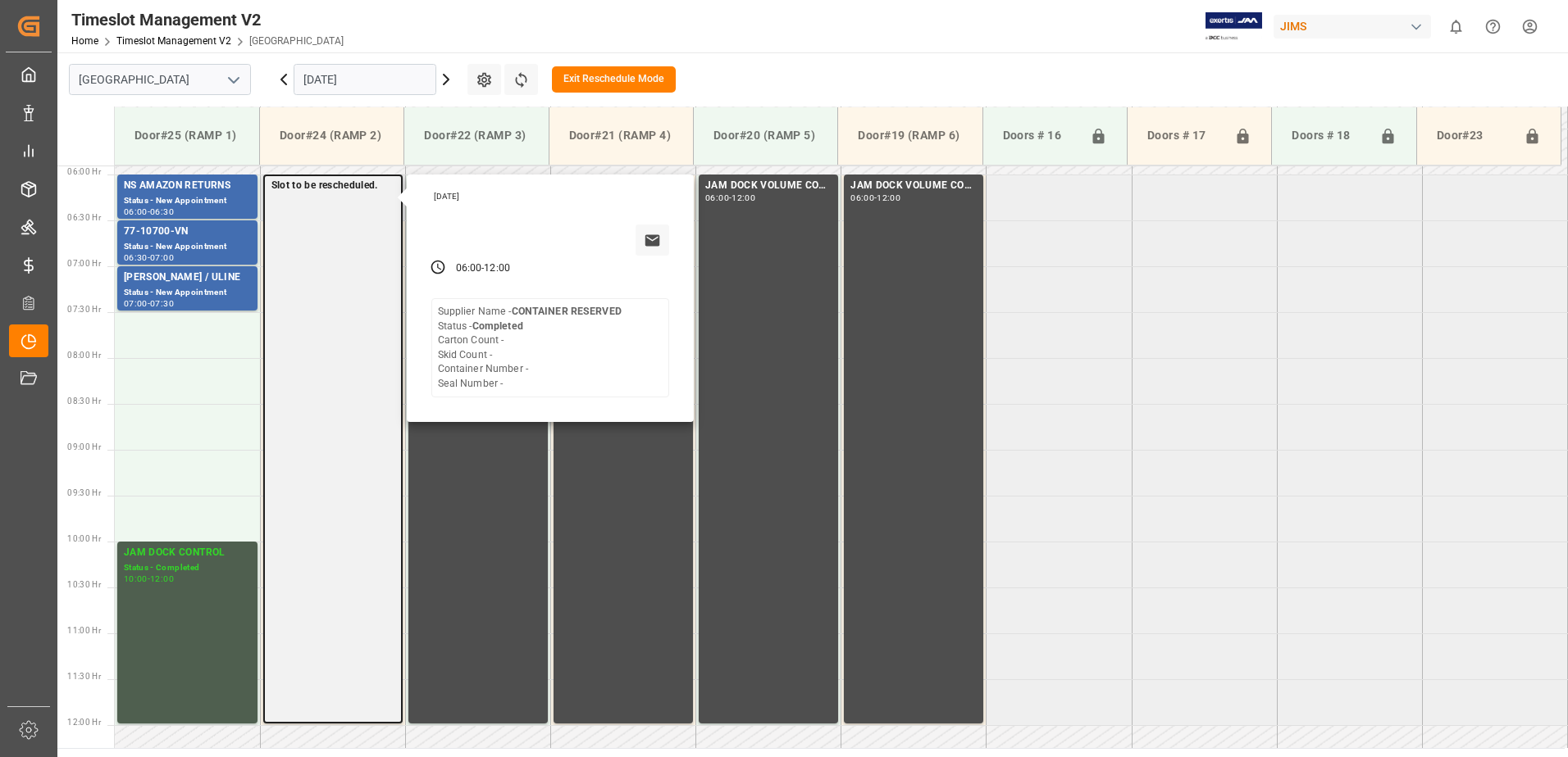
scroll to position [541, 0]
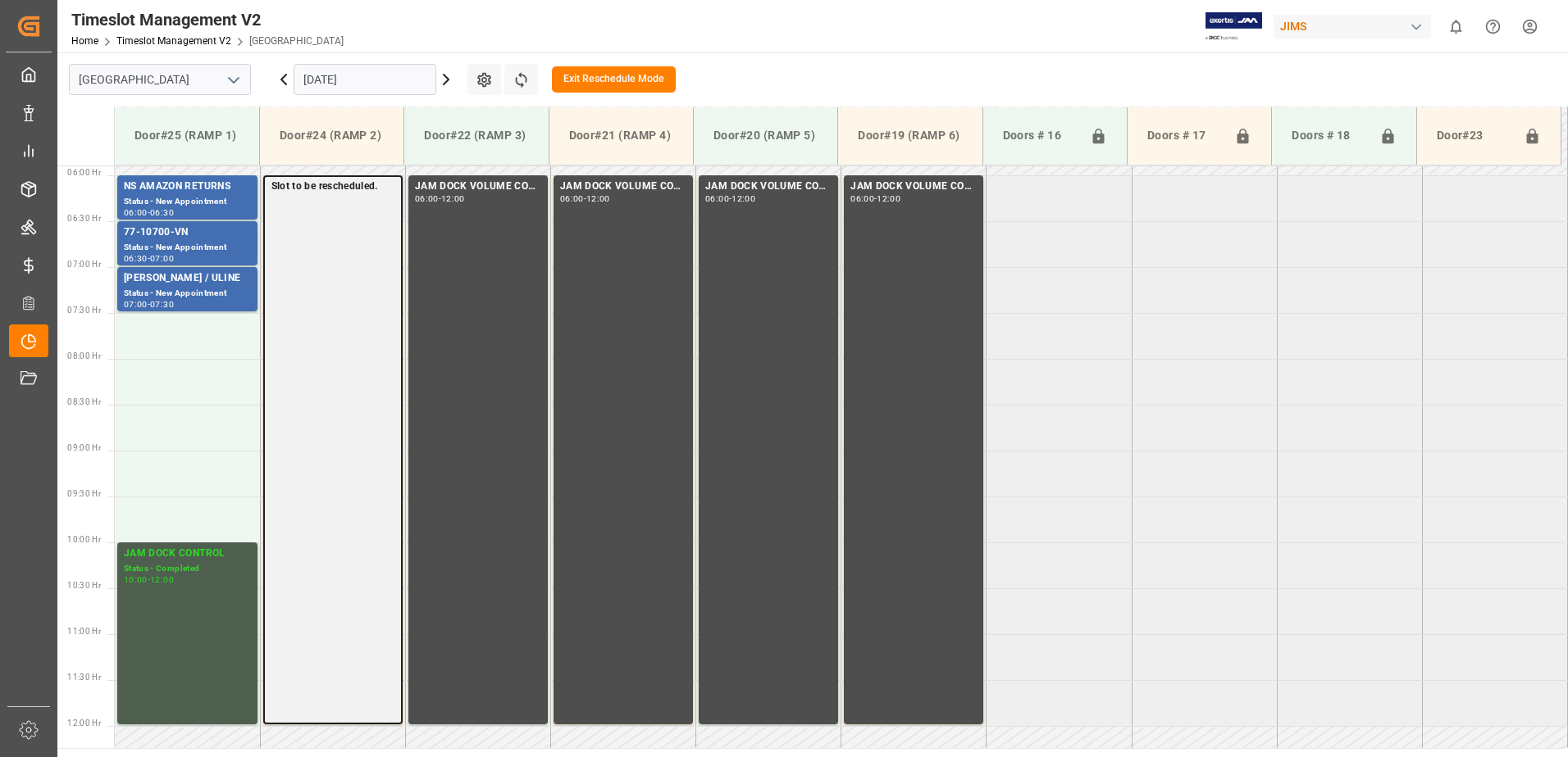
click at [346, 247] on div "Slot to be rescheduled." at bounding box center [333, 450] width 139 height 549
click at [323, 248] on div "Slot to be rescheduled." at bounding box center [333, 450] width 139 height 549
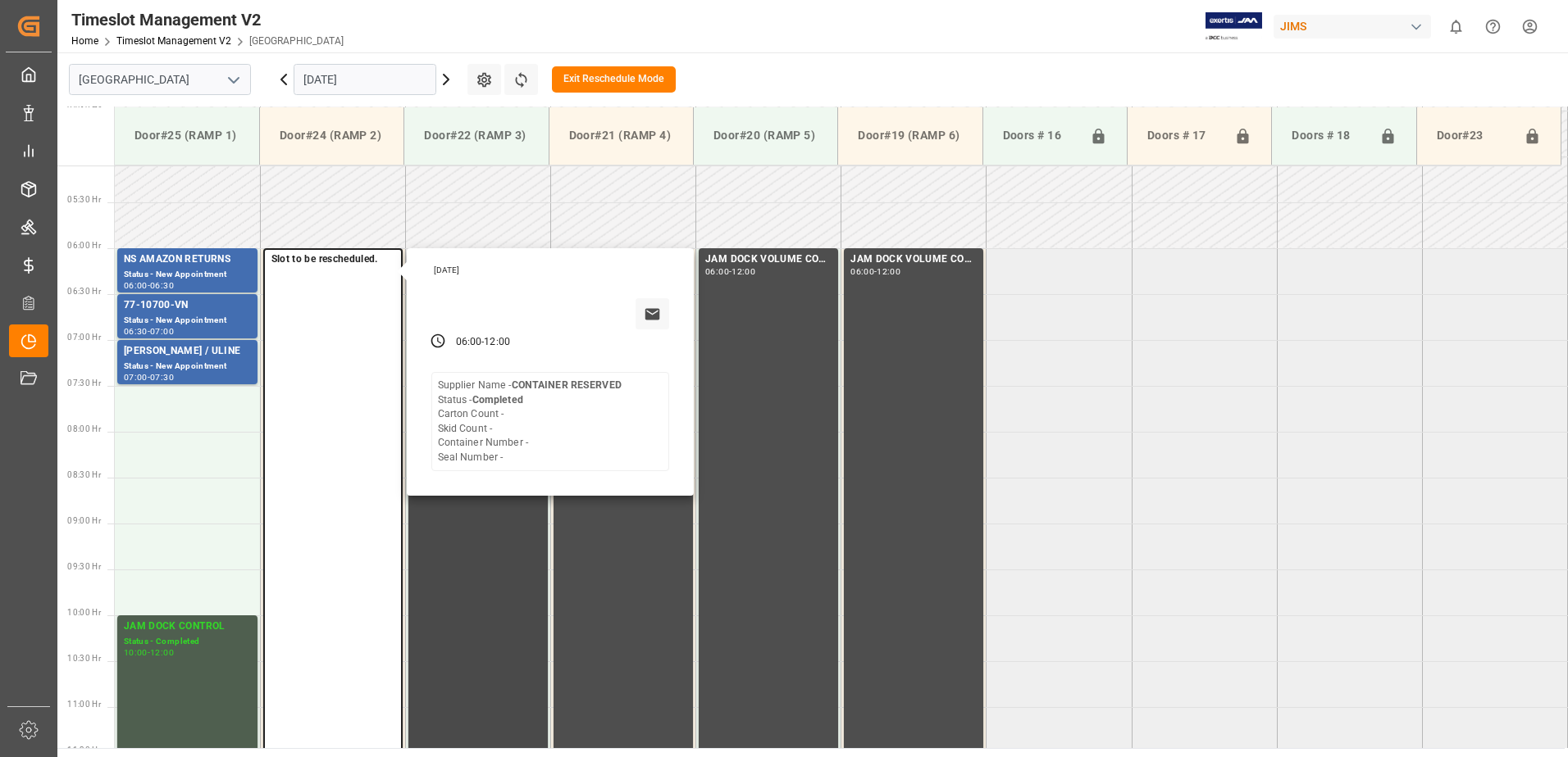
scroll to position [459, 0]
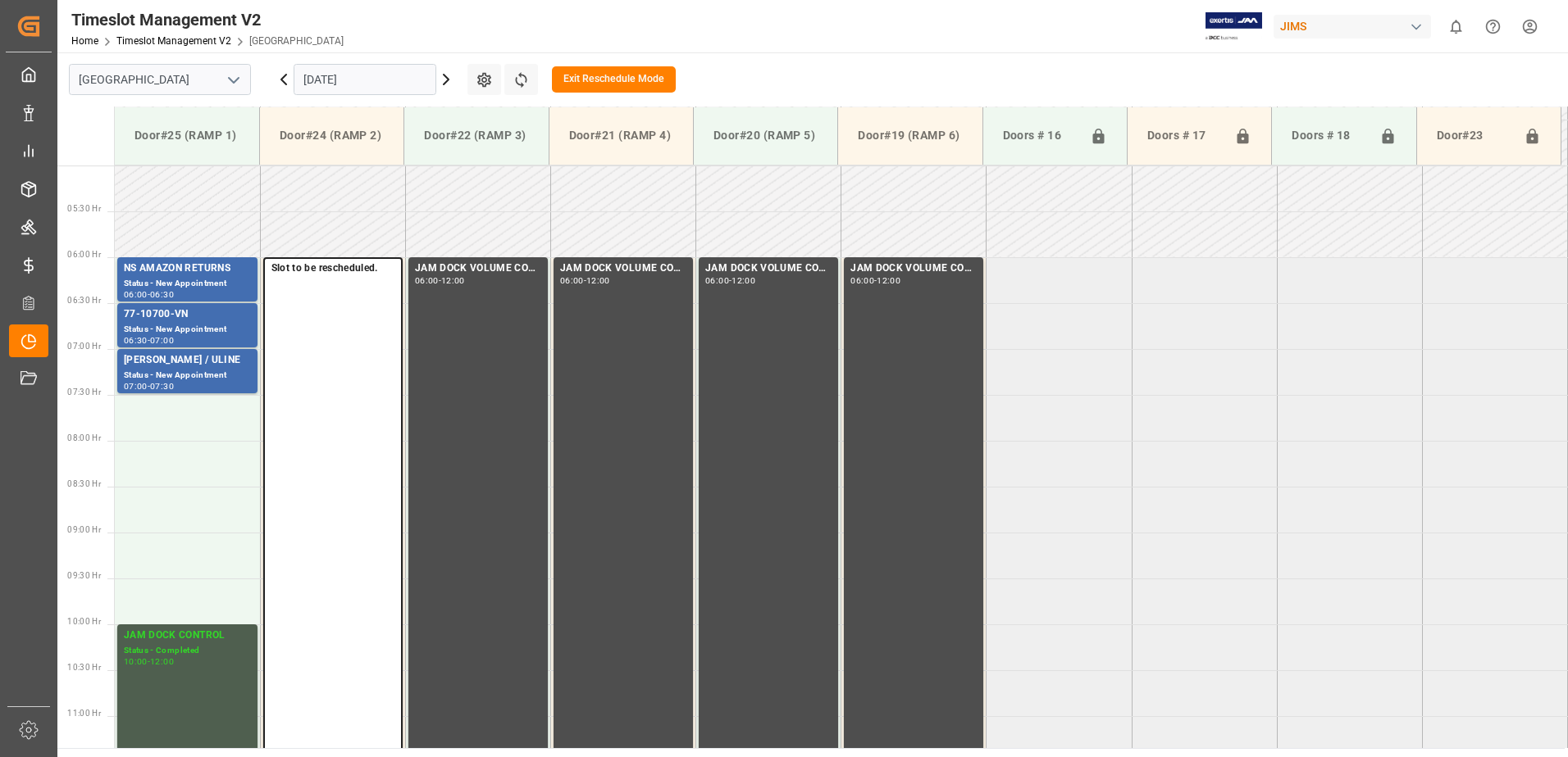
click at [601, 79] on button "Exit Reschedule Mode" at bounding box center [614, 79] width 124 height 27
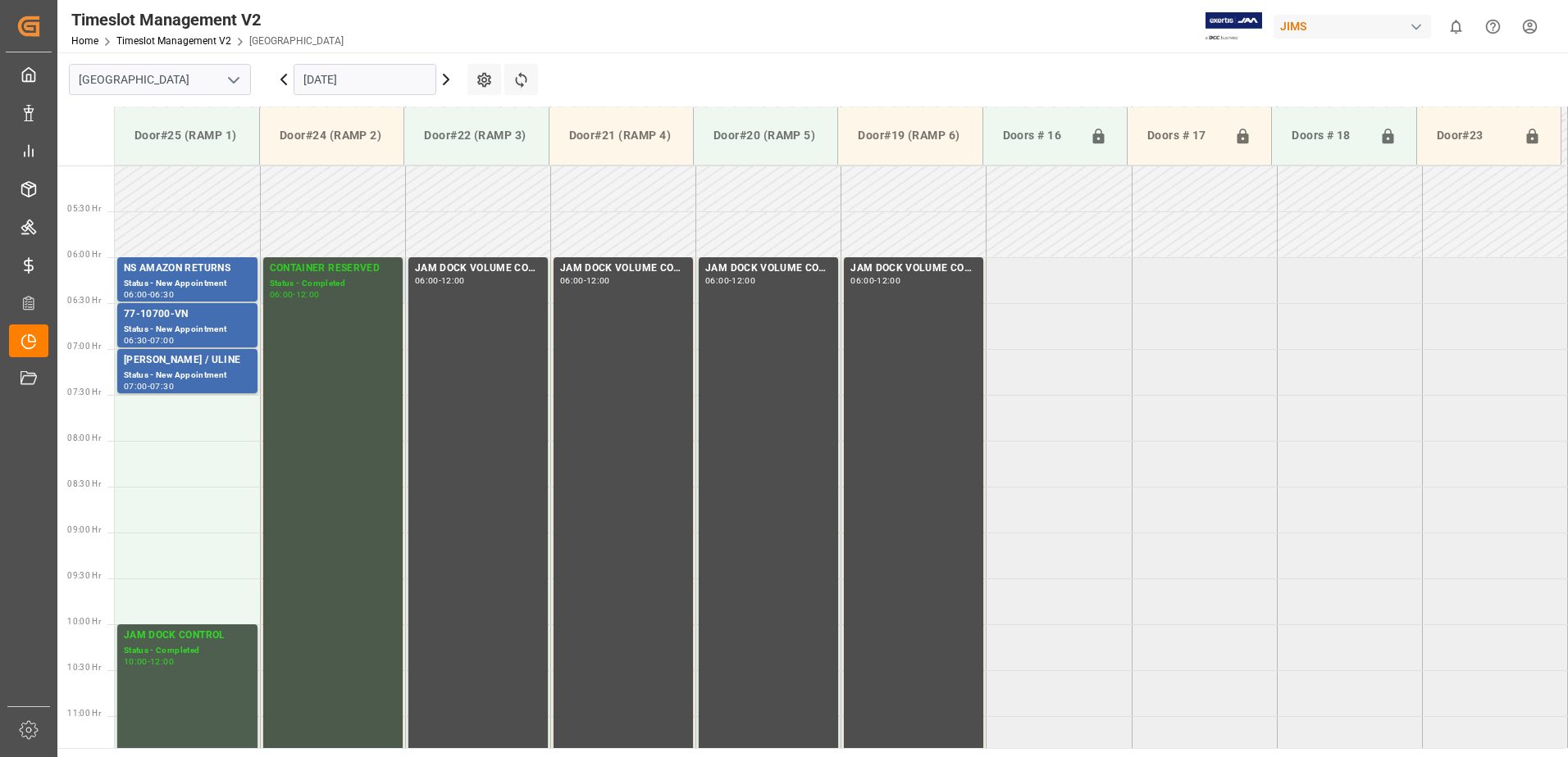
click at [319, 391] on div "CONTAINER RESERVED Status - Completed 06:00 - 12:00" at bounding box center [332, 532] width 126 height 542
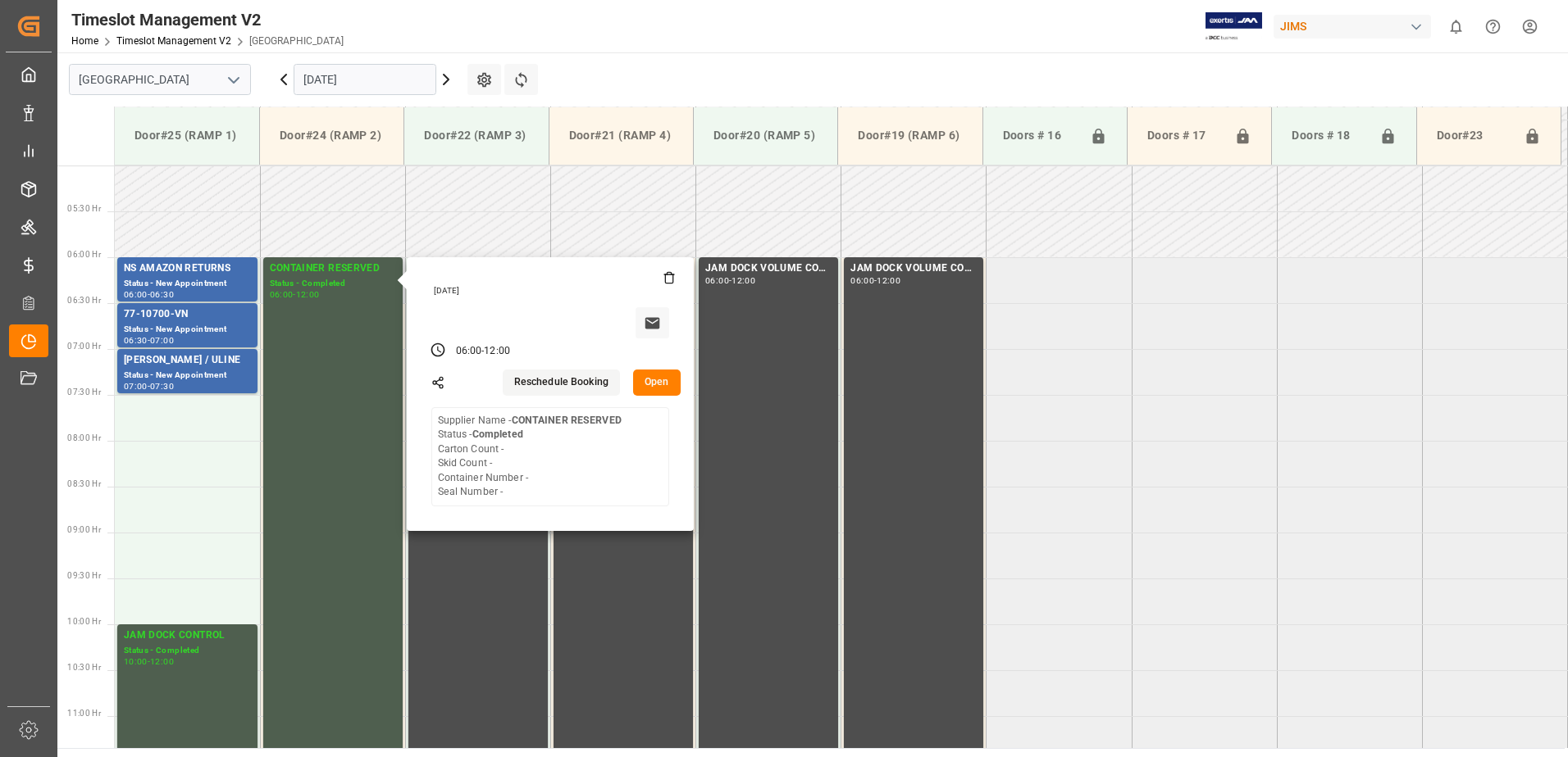
click at [661, 382] on button "Open" at bounding box center [656, 383] width 47 height 27
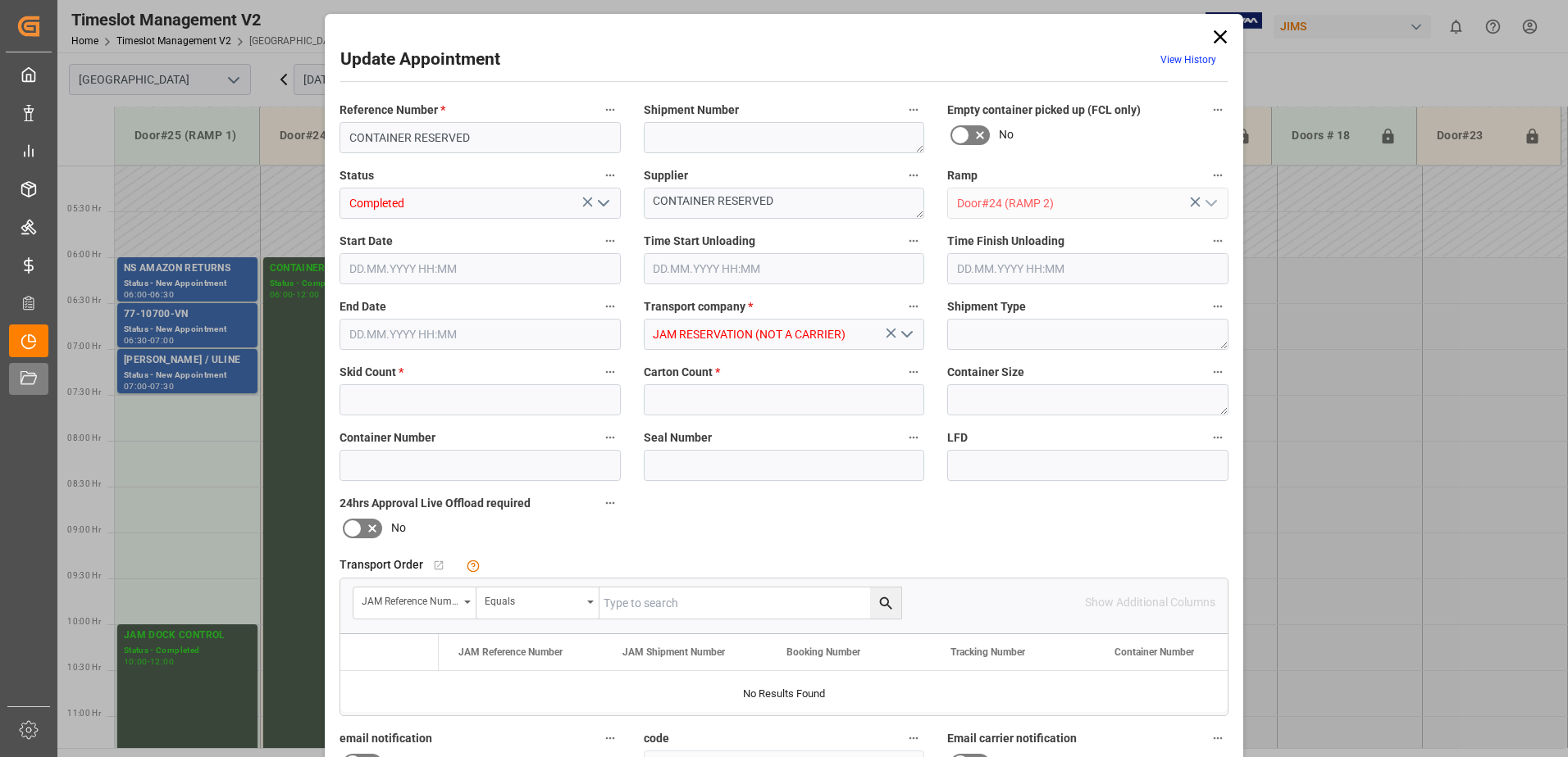
type input "0"
type input "[DATE] 06:00"
type input "[DATE] 12:00"
type input "[DATE] 15:06"
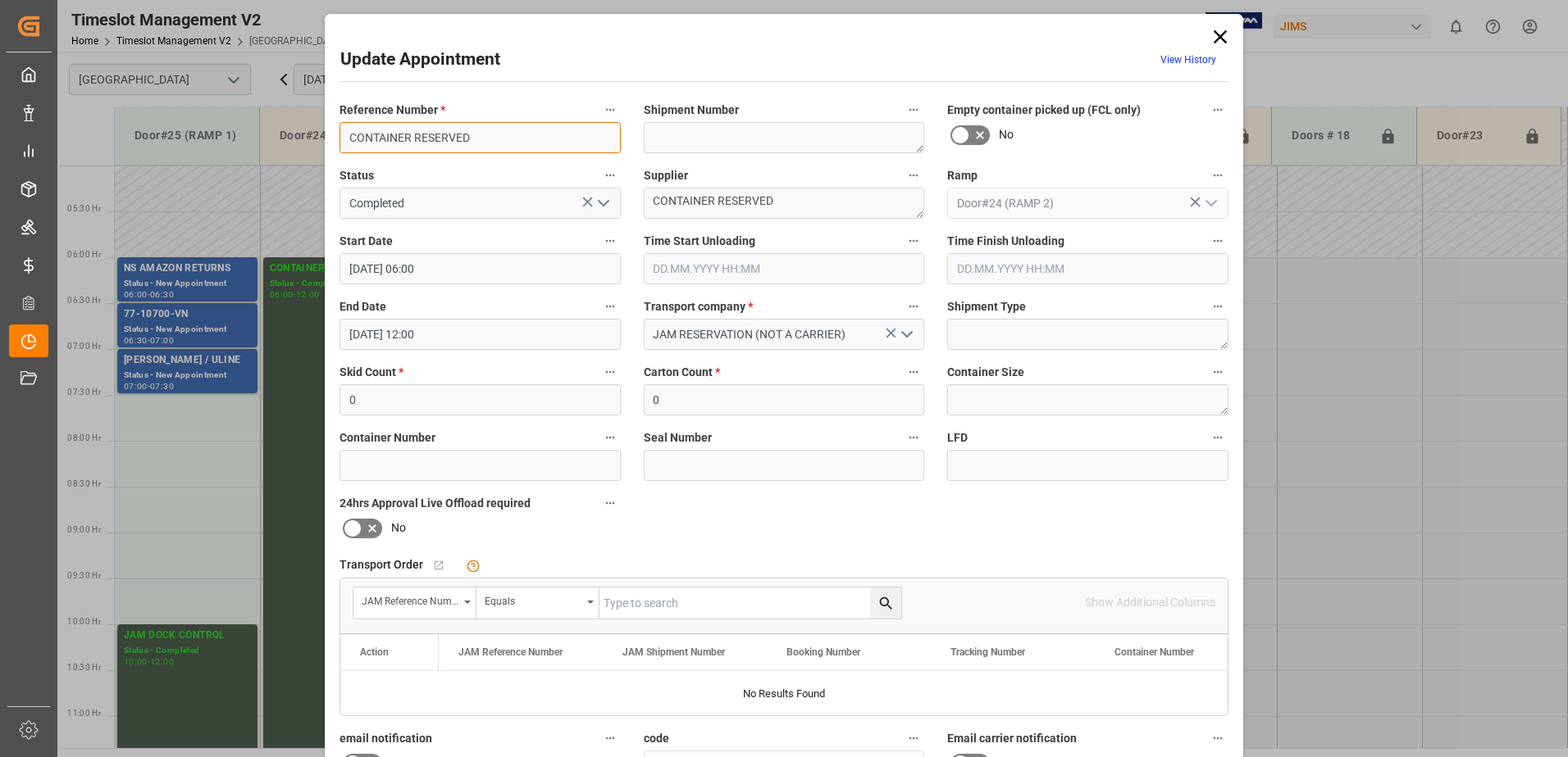
click at [486, 136] on input "CONTAINER RESERVED" at bounding box center [480, 137] width 282 height 31
type input "C"
click at [427, 136] on input "77-9839-CN" at bounding box center [480, 137] width 282 height 31
type input "77-9839-CN(IN02,45lines)"
click at [713, 144] on textarea at bounding box center [785, 137] width 282 height 31
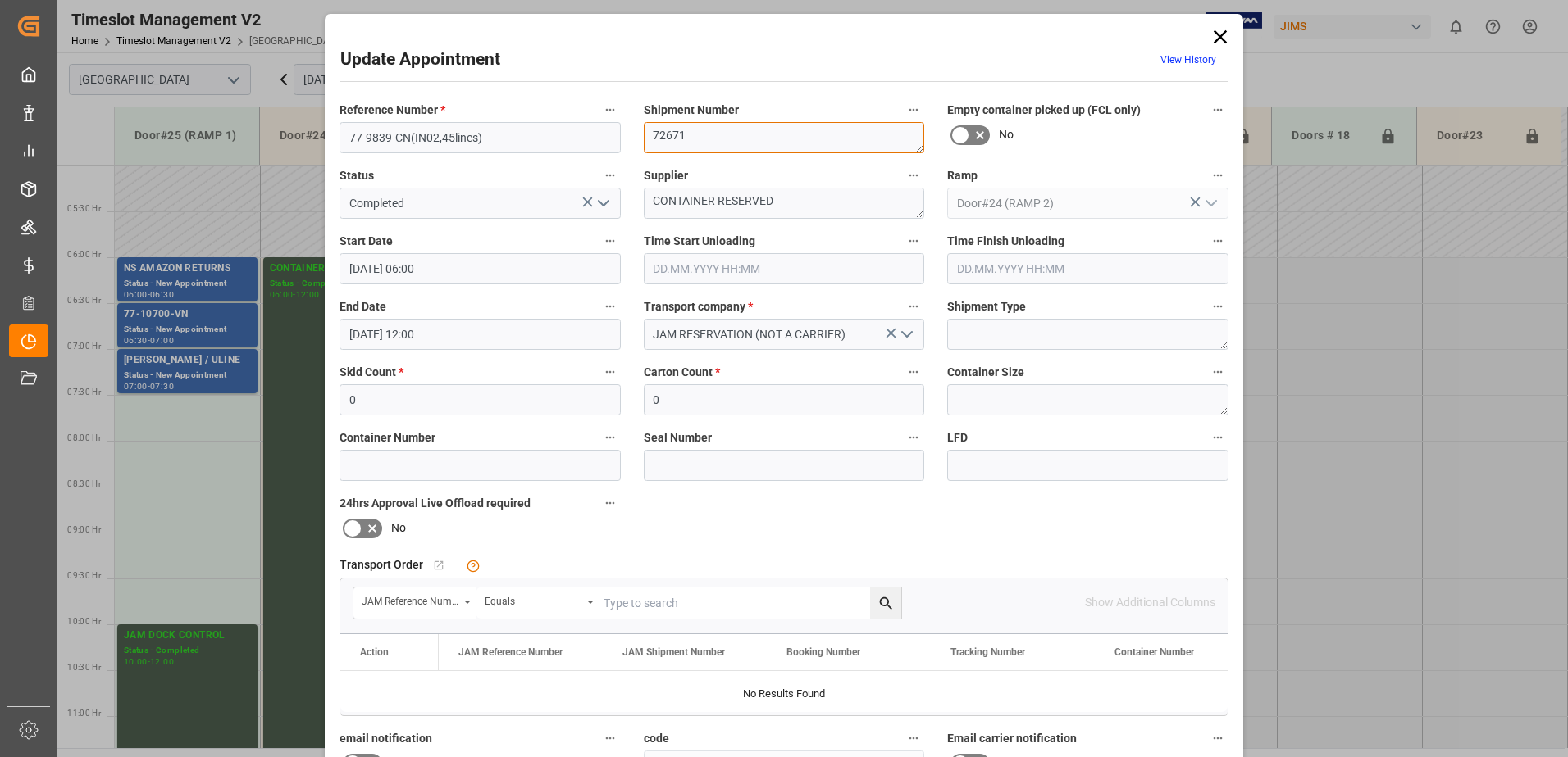
type textarea "72671"
click at [594, 203] on icon "open menu" at bounding box center [603, 203] width 20 height 20
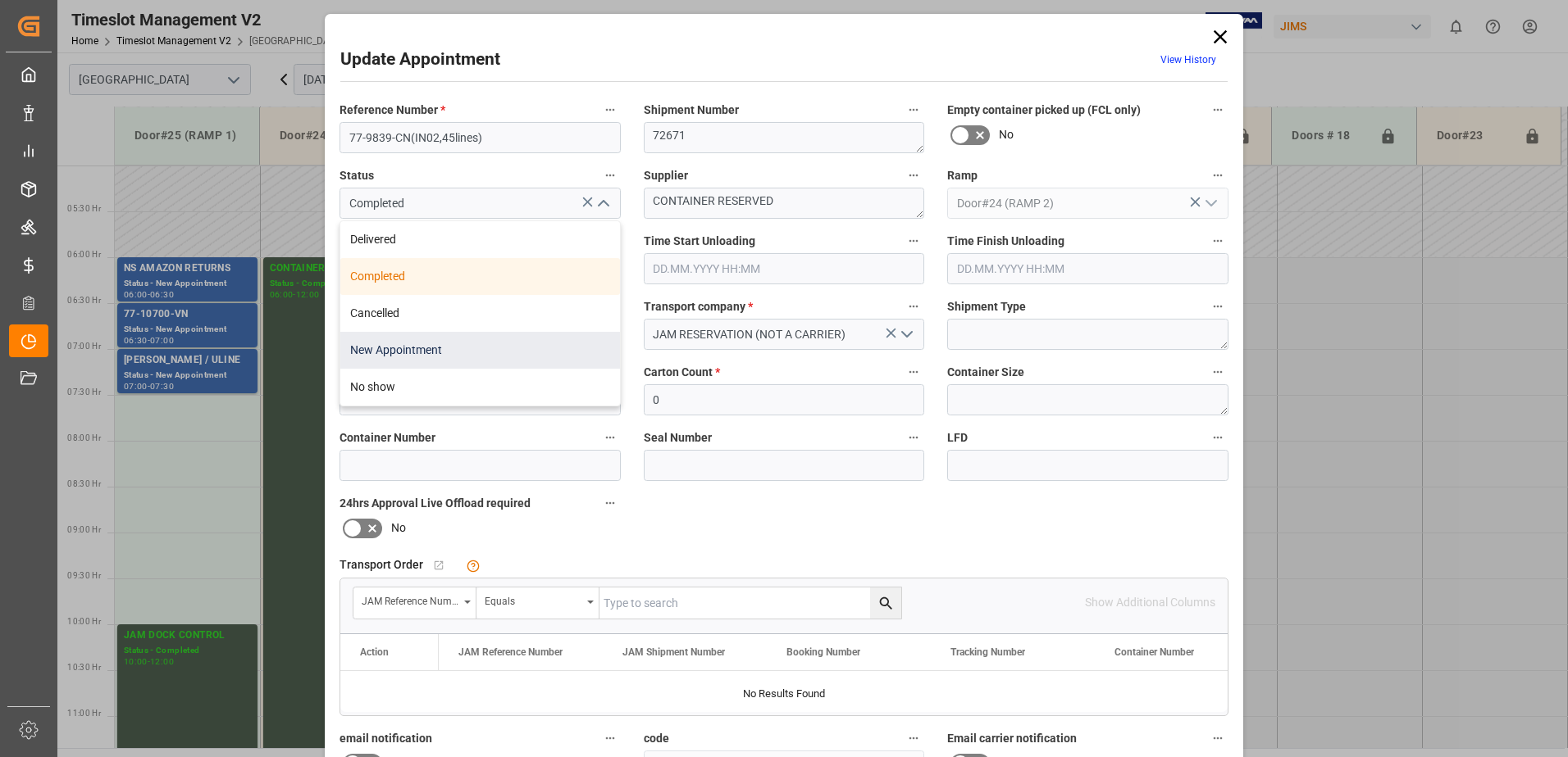
click at [401, 342] on div "New Appointment" at bounding box center [480, 350] width 280 height 37
type input "New Appointment"
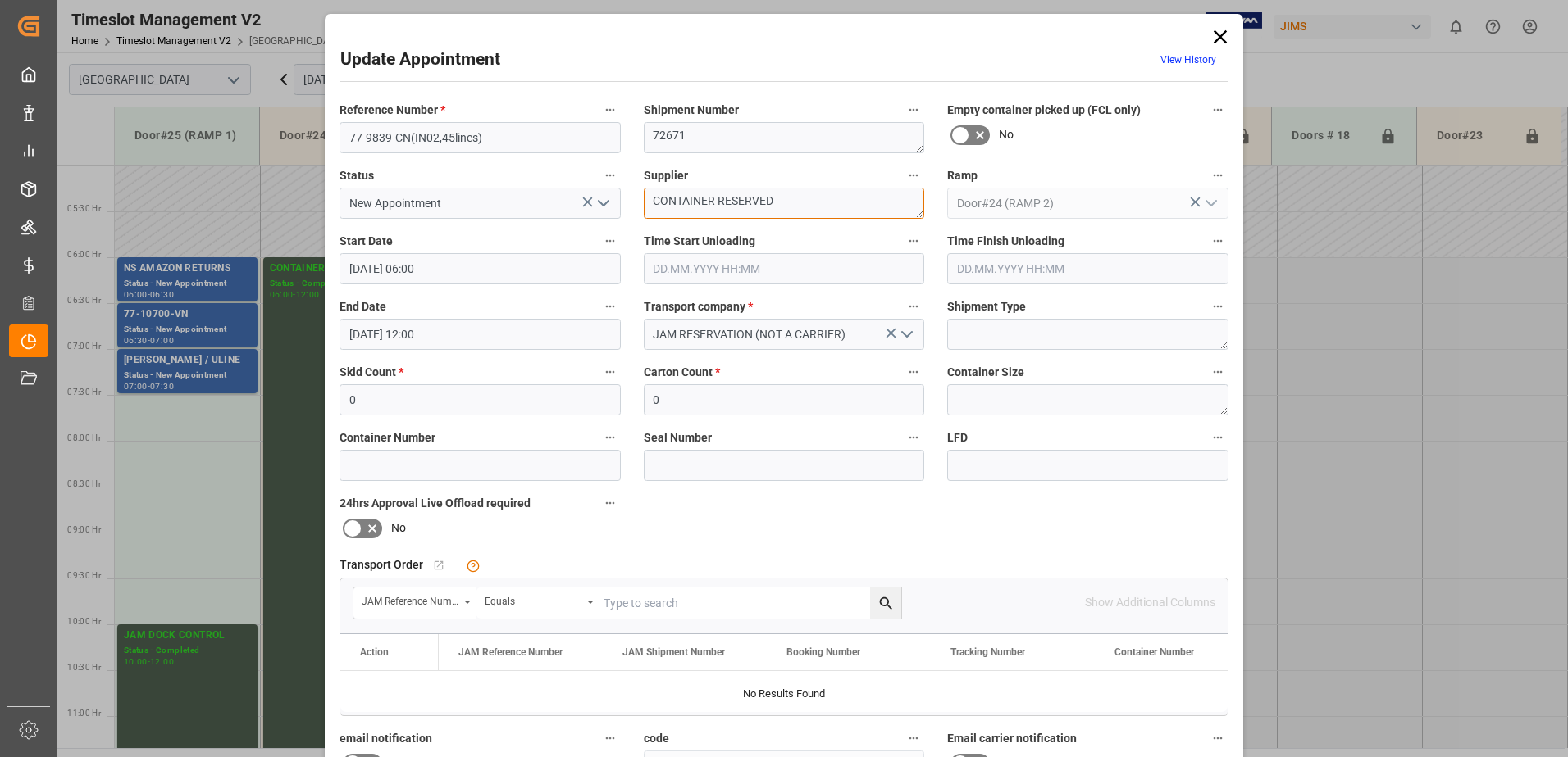
click at [811, 199] on textarea "CONTAINER RESERVED" at bounding box center [785, 203] width 282 height 31
type textarea "C"
type textarea "t"
type textarea "TIANJIN JINBAO MUSIC([GEOGRAPHIC_DATA])"
click at [906, 336] on icon "open menu" at bounding box center [907, 334] width 20 height 20
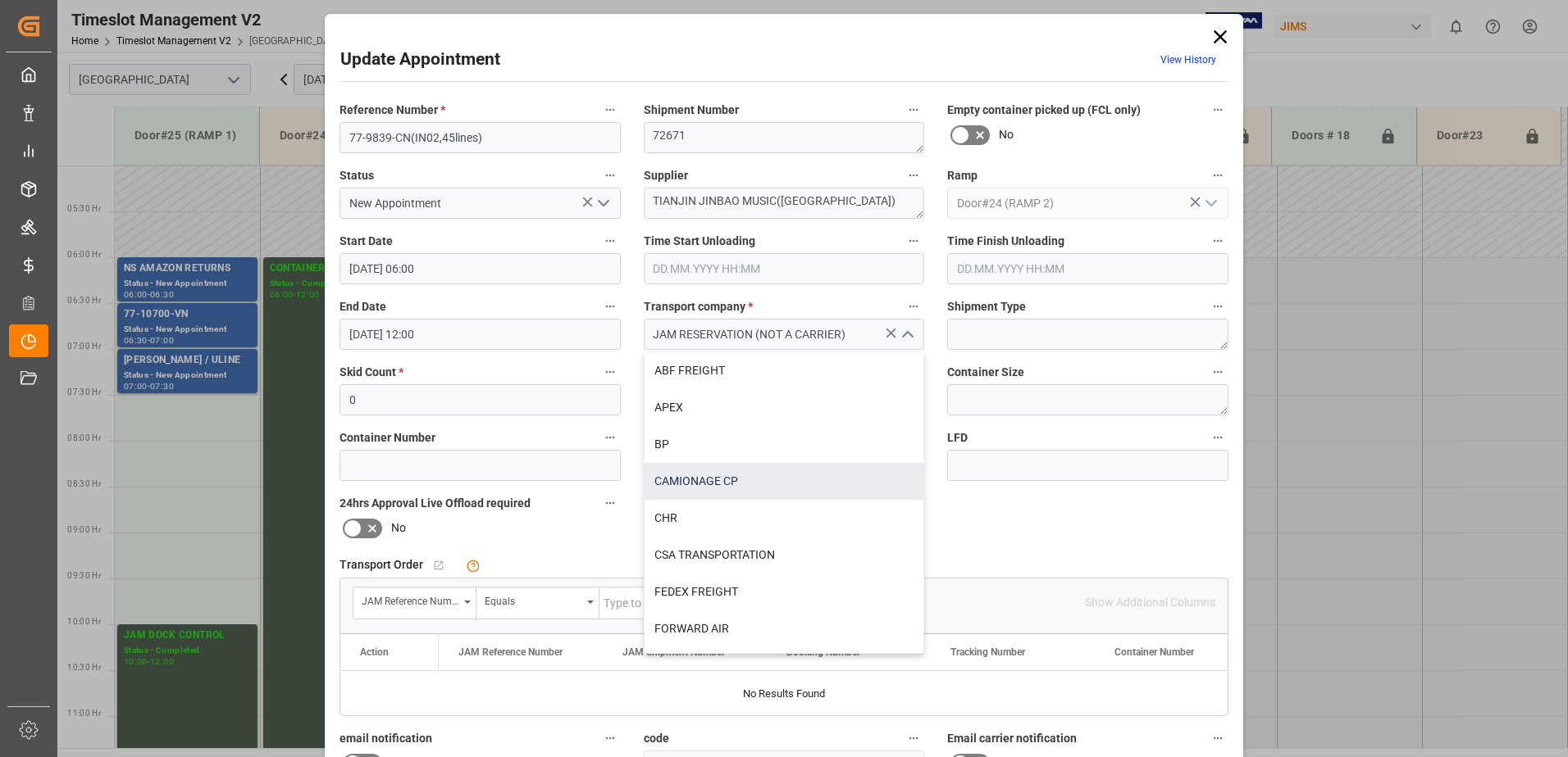
click at [706, 482] on div "CAMIONAGE CP" at bounding box center [785, 481] width 280 height 37
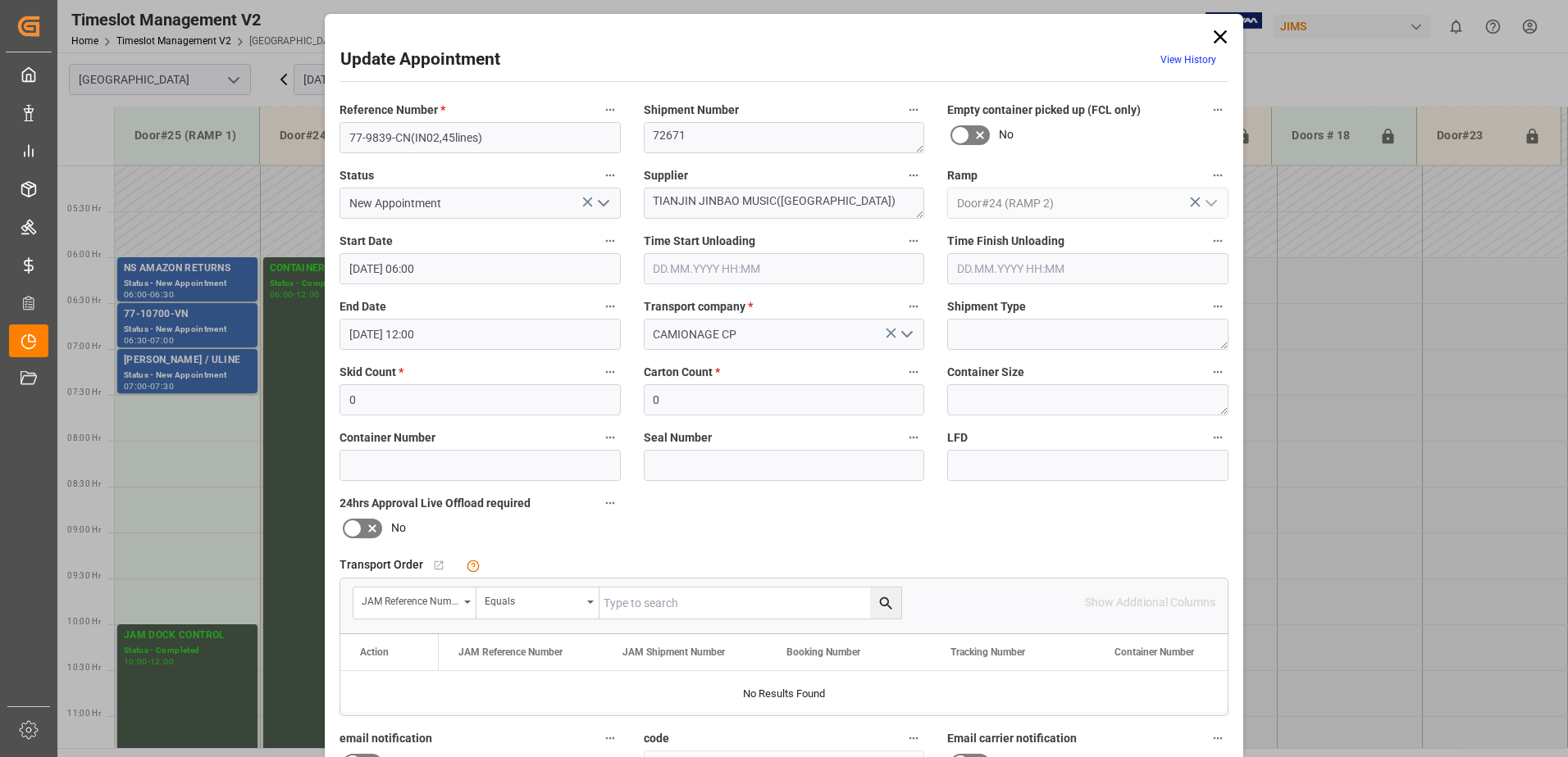
type input "CAMIONAGE CP"
click at [1048, 332] on textarea at bounding box center [1088, 334] width 282 height 31
type textarea "40 FT. CONTAINER"
click at [766, 404] on input "0" at bounding box center [785, 400] width 282 height 31
type input "372"
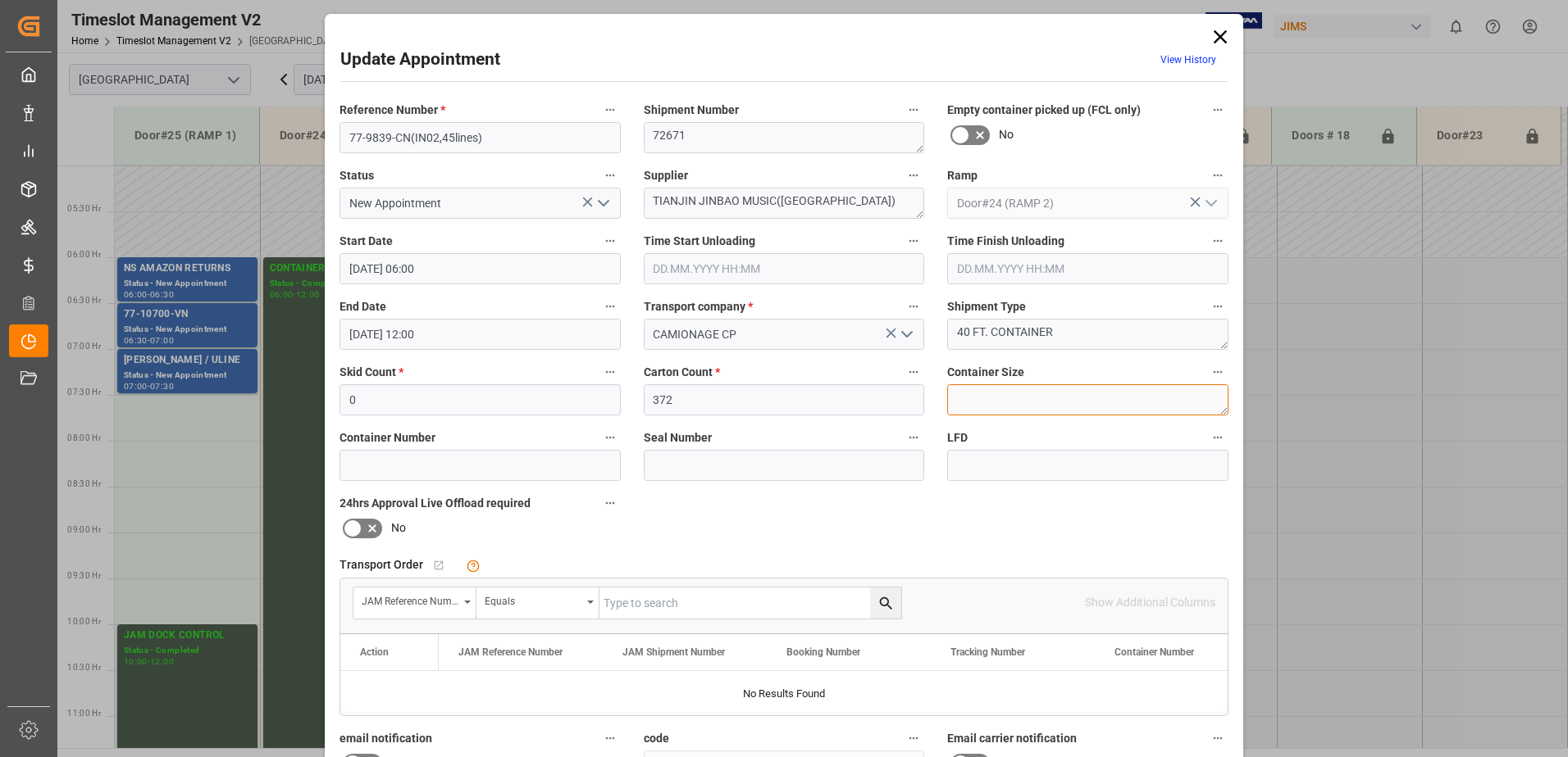
click at [1022, 407] on textarea at bounding box center [1088, 400] width 282 height 31
type textarea "40FT"
click at [495, 474] on input at bounding box center [480, 465] width 282 height 31
type input "EGSU9482039"
click at [702, 458] on input at bounding box center [785, 465] width 282 height 31
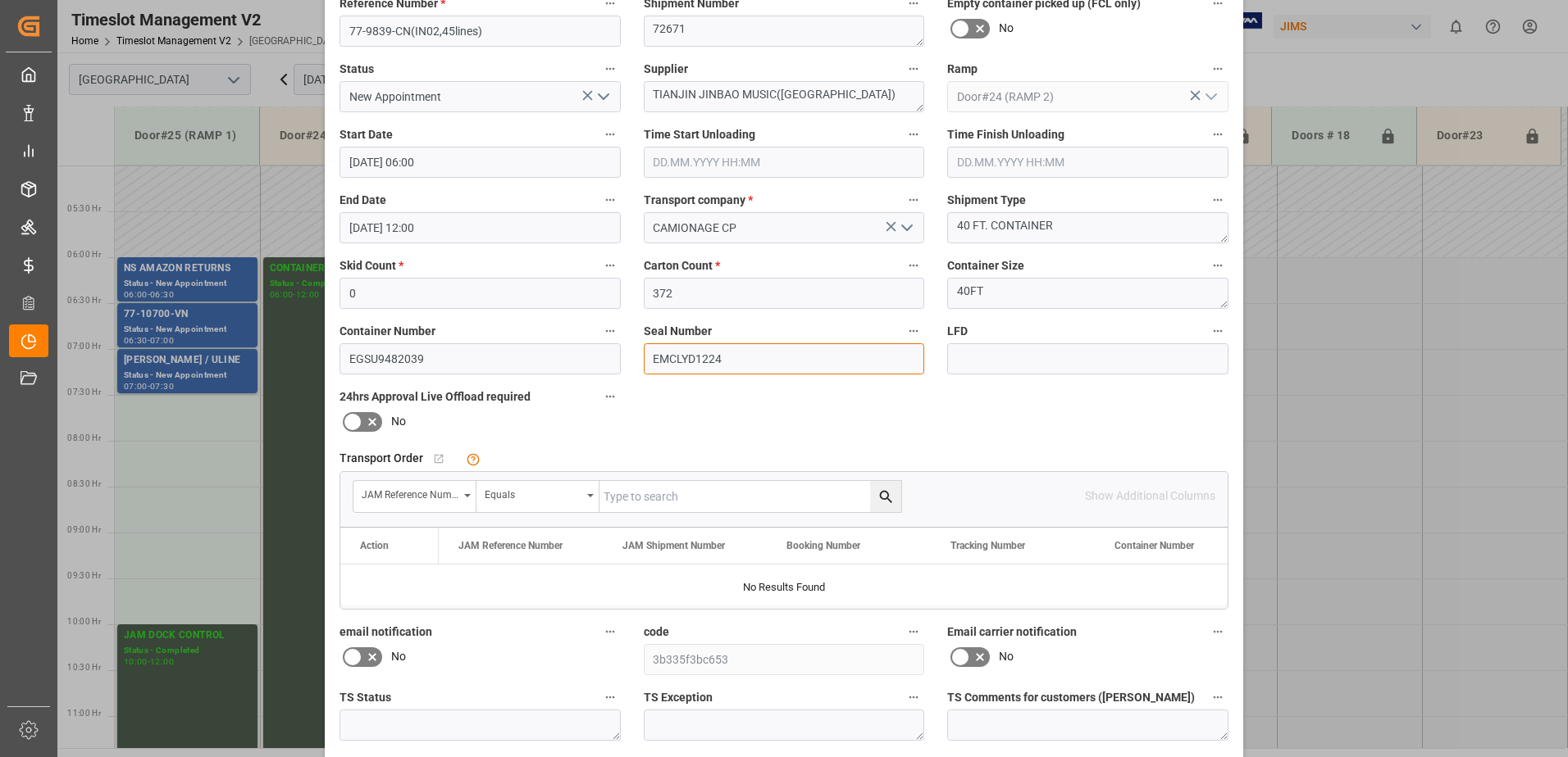
scroll to position [239, 0]
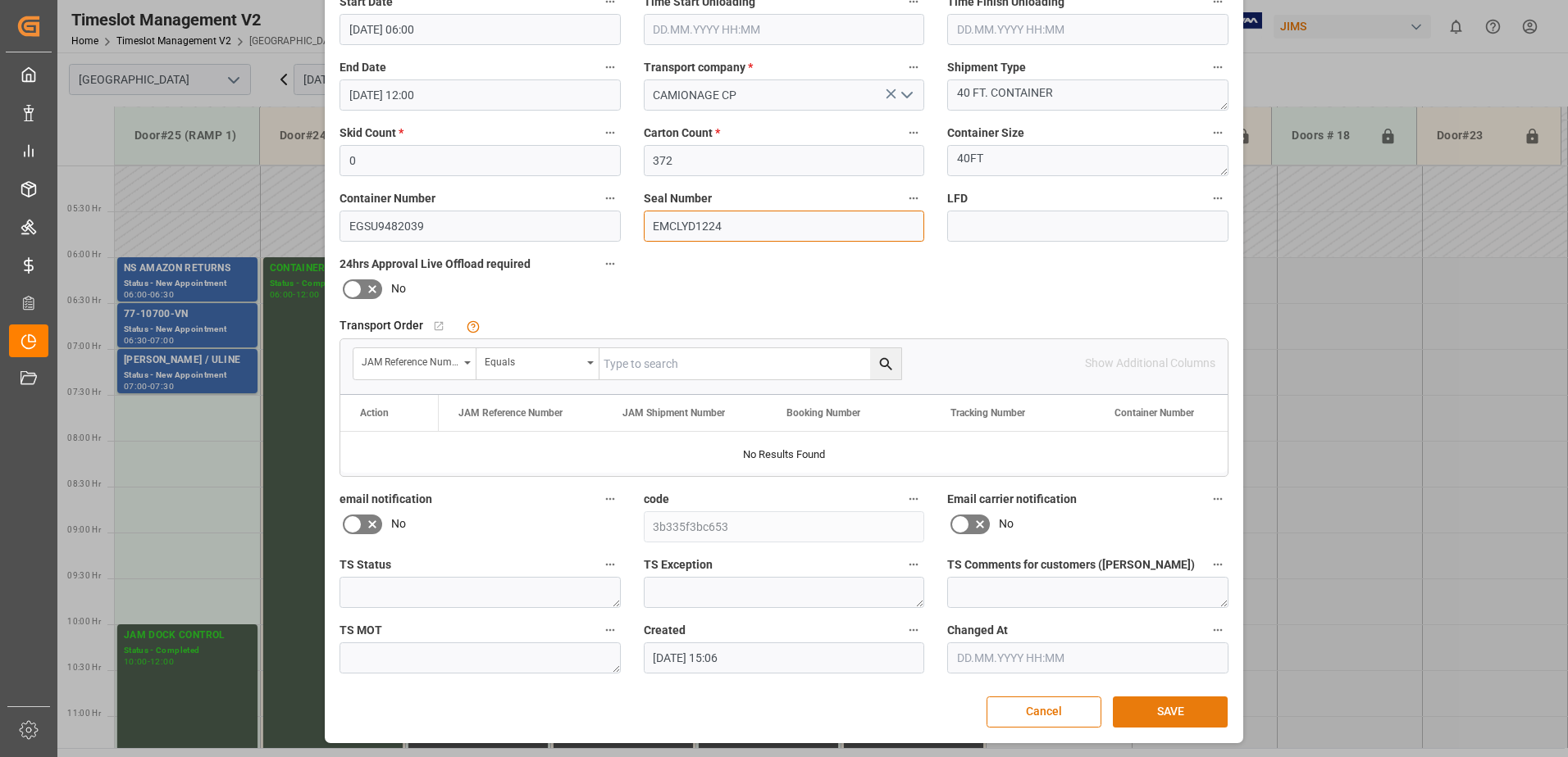
type input "EMCLYD1224"
click at [1186, 707] on button "SAVE" at bounding box center [1170, 712] width 115 height 31
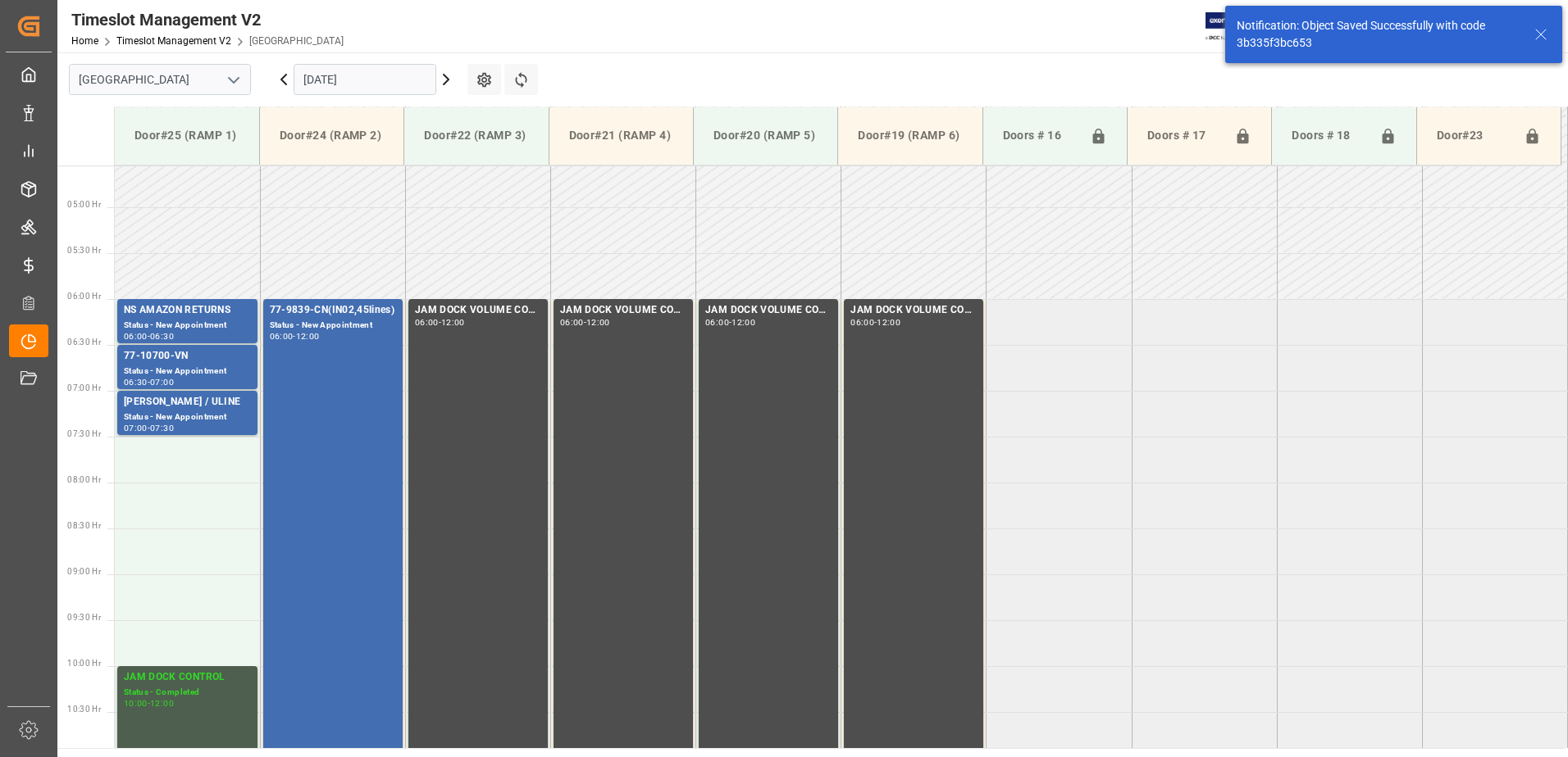
scroll to position [449, 0]
